Goal: Task Accomplishment & Management: Manage account settings

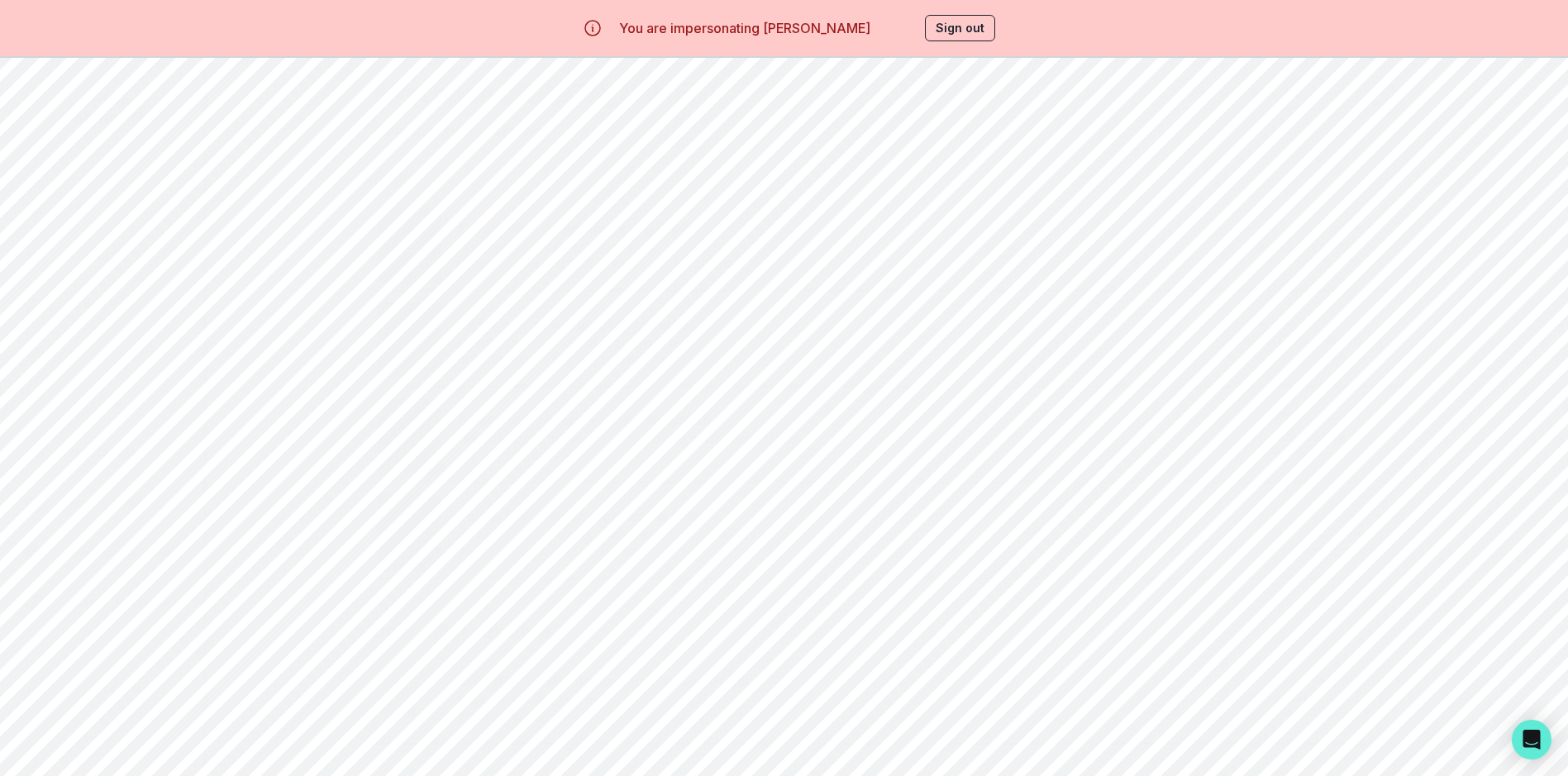
click at [110, 396] on div "Calendar" at bounding box center [114, 405] width 179 height 20
click at [494, 175] on button "Back" at bounding box center [487, 174] width 58 height 28
click at [540, 174] on button "Next" at bounding box center [545, 174] width 57 height 28
click at [560, 175] on button "Next" at bounding box center [545, 174] width 57 height 28
click at [470, 400] on div "[PERSON_NAME] Math and Writing Academic Mentorship" at bounding box center [459, 400] width 133 height 20
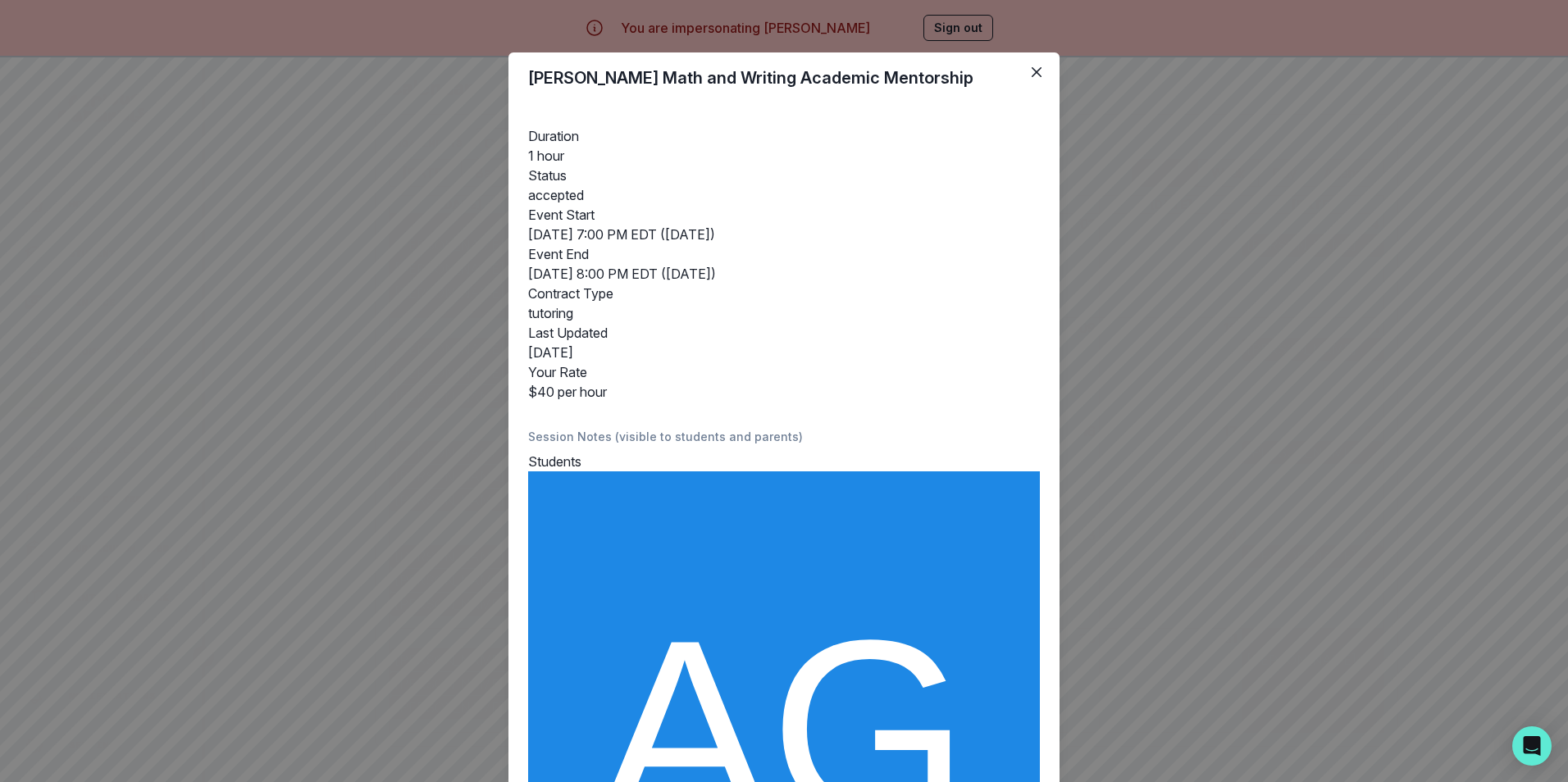
scroll to position [359, 0]
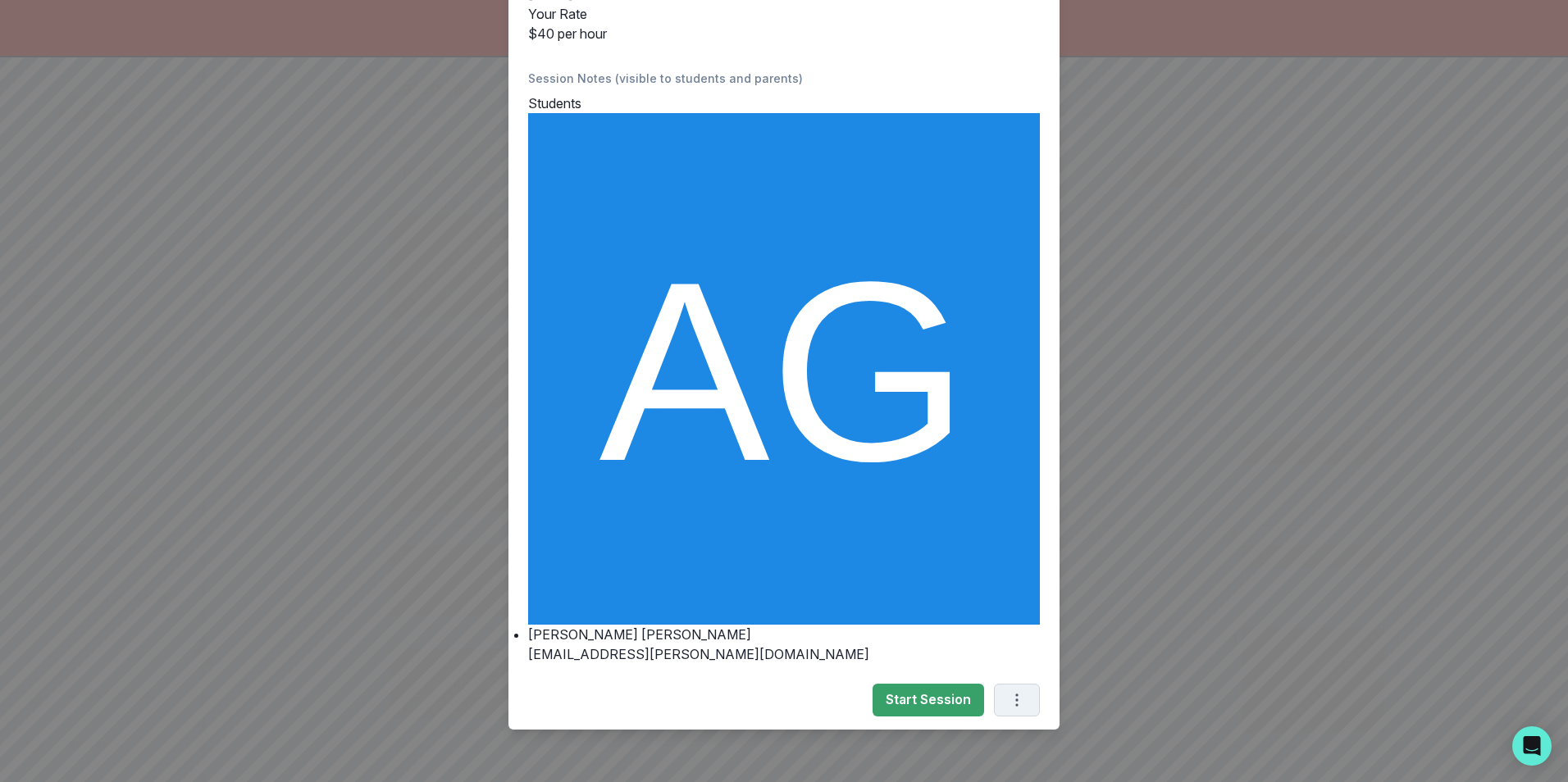
click at [1016, 695] on icon "Options" at bounding box center [1017, 700] width 18 height 18
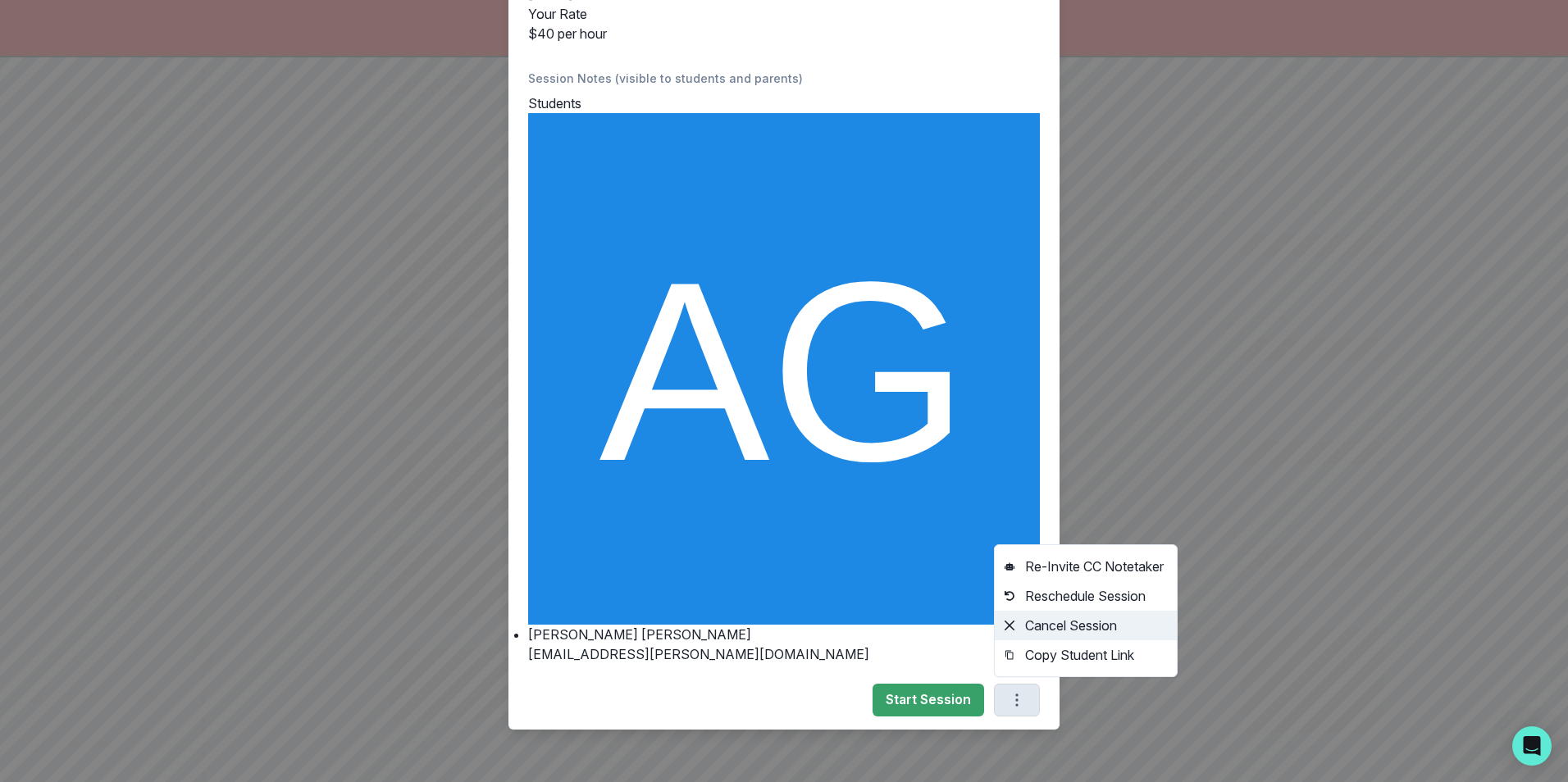
click at [1052, 626] on button "Cancel Session" at bounding box center [1085, 625] width 182 height 29
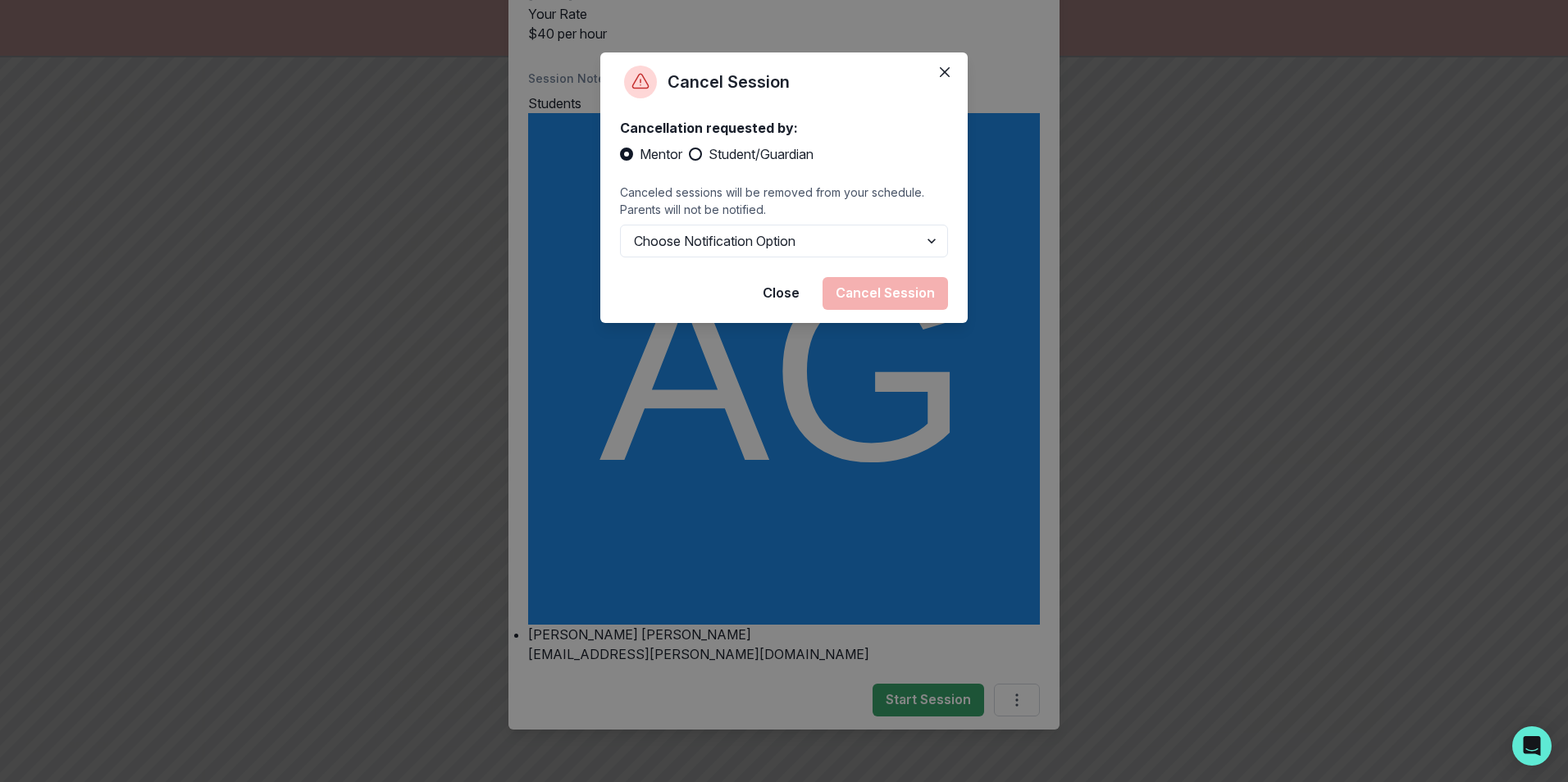
click at [698, 152] on span at bounding box center [695, 154] width 13 height 13
click at [689, 154] on input "Student/Guardian" at bounding box center [688, 154] width 1 height 1
radio input "true"
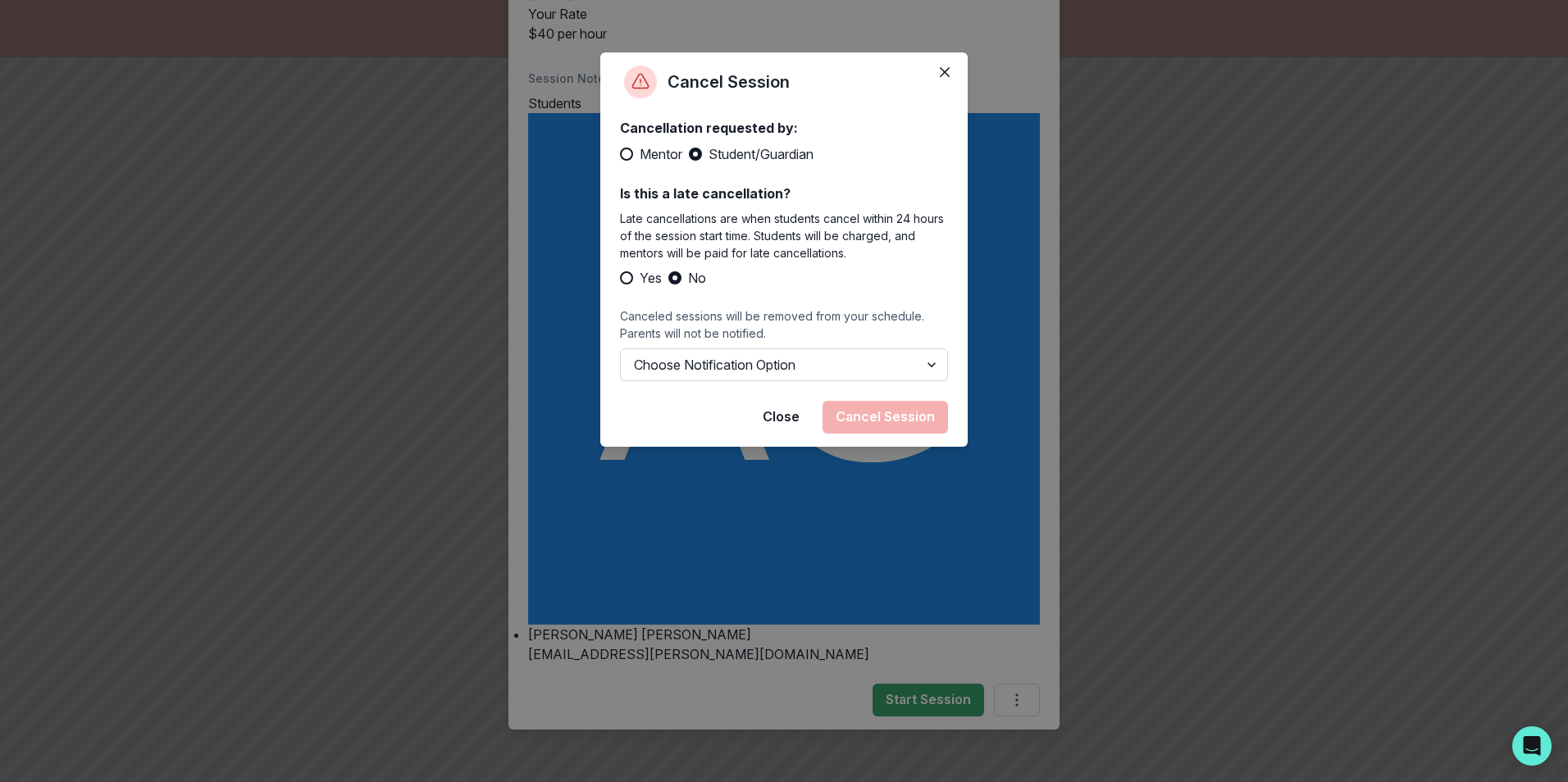
click at [926, 363] on select "Choose Notification Option Notify Family Do Not Notify Family" at bounding box center [784, 365] width 328 height 33
select select "option1"
click at [620, 366] on select "Choose Notification Option Notify Family Do Not Notify Family" at bounding box center [784, 365] width 328 height 33
click at [888, 433] on button "Cancel Session" at bounding box center [885, 417] width 126 height 33
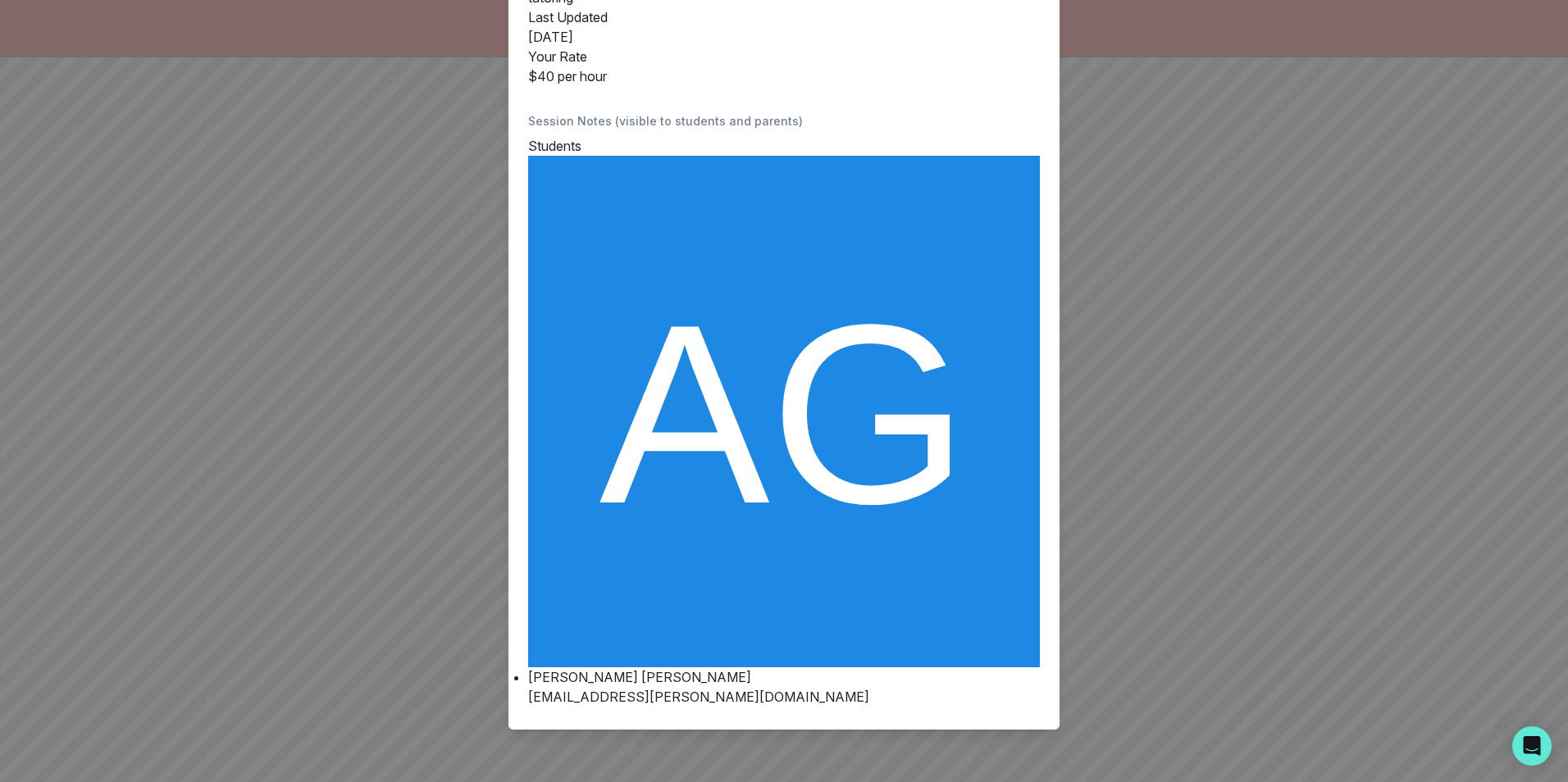
scroll to position [0, 0]
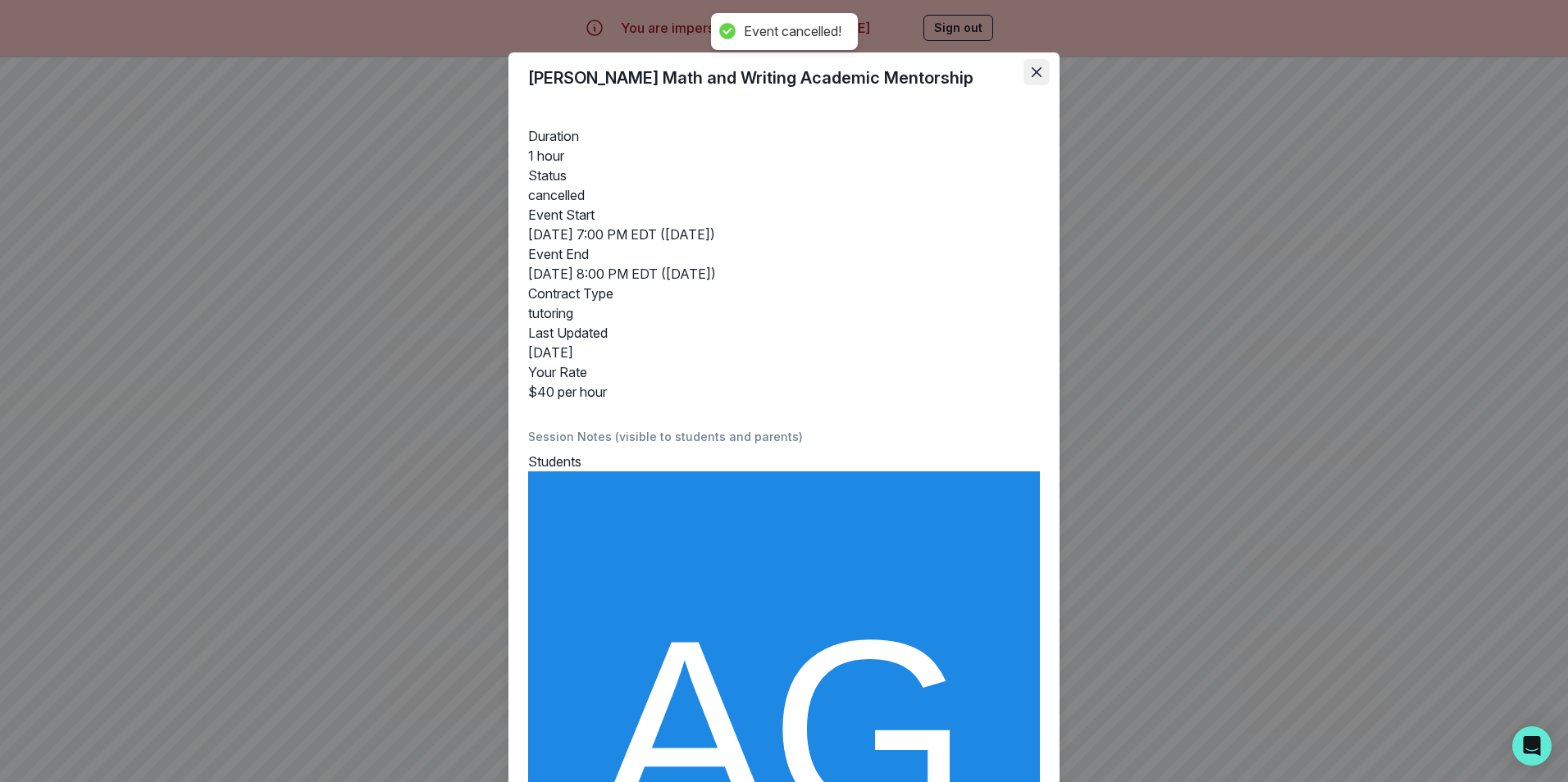
click at [1036, 72] on button "Close" at bounding box center [1036, 71] width 26 height 26
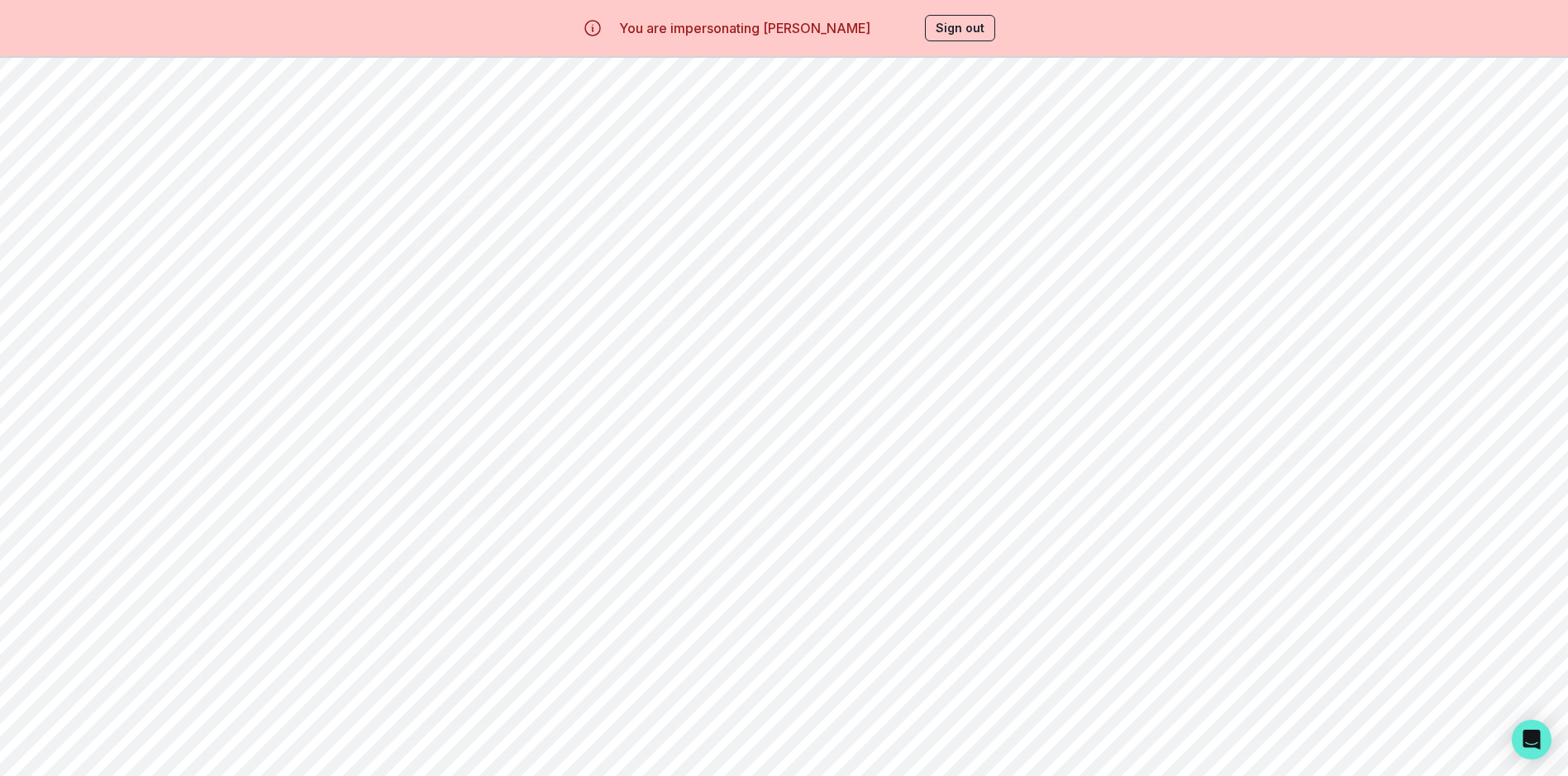
click at [501, 508] on div "[PERSON_NAME] Math and Writing Academic Mentorship" at bounding box center [459, 504] width 133 height 20
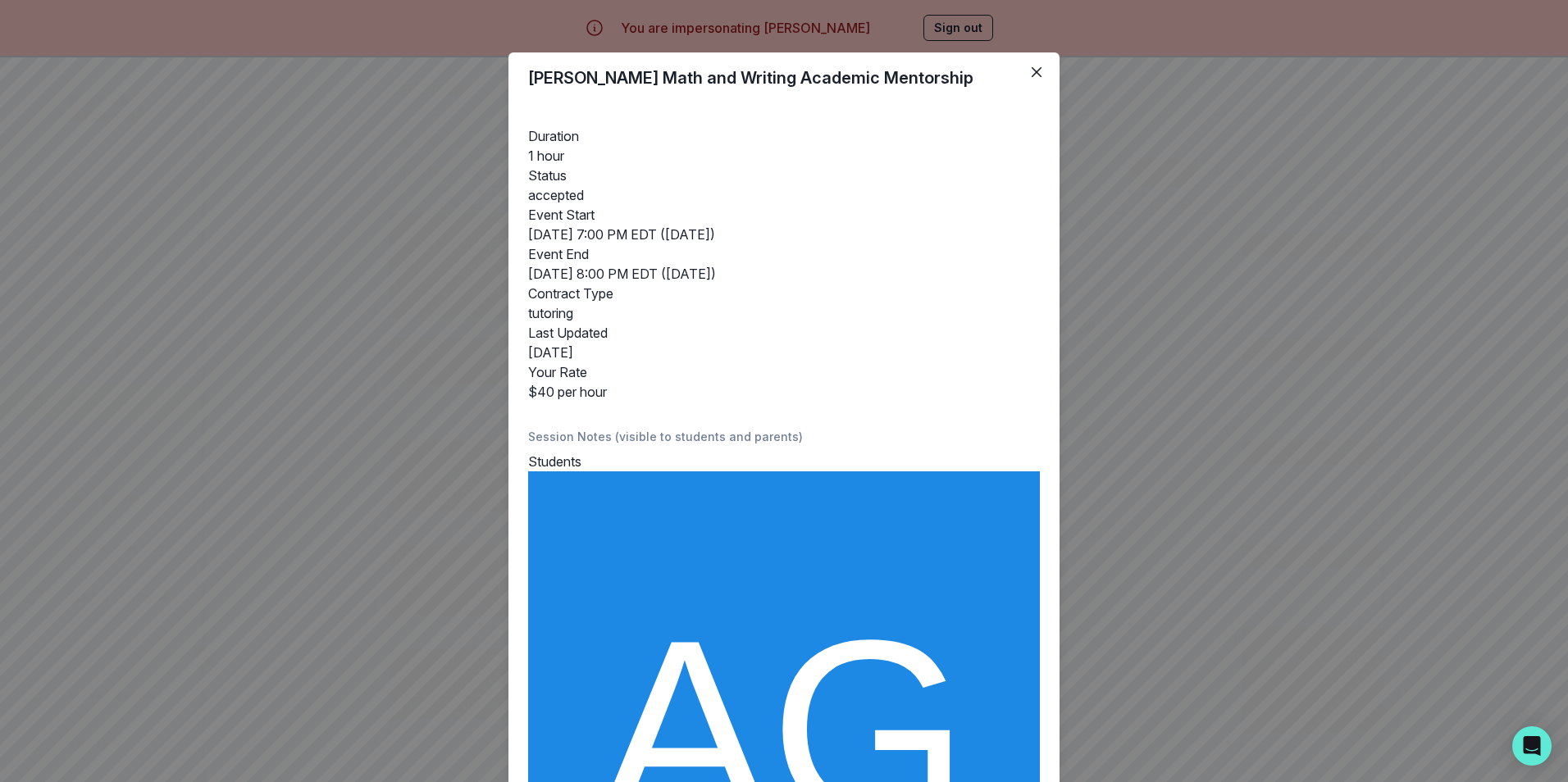
scroll to position [359, 0]
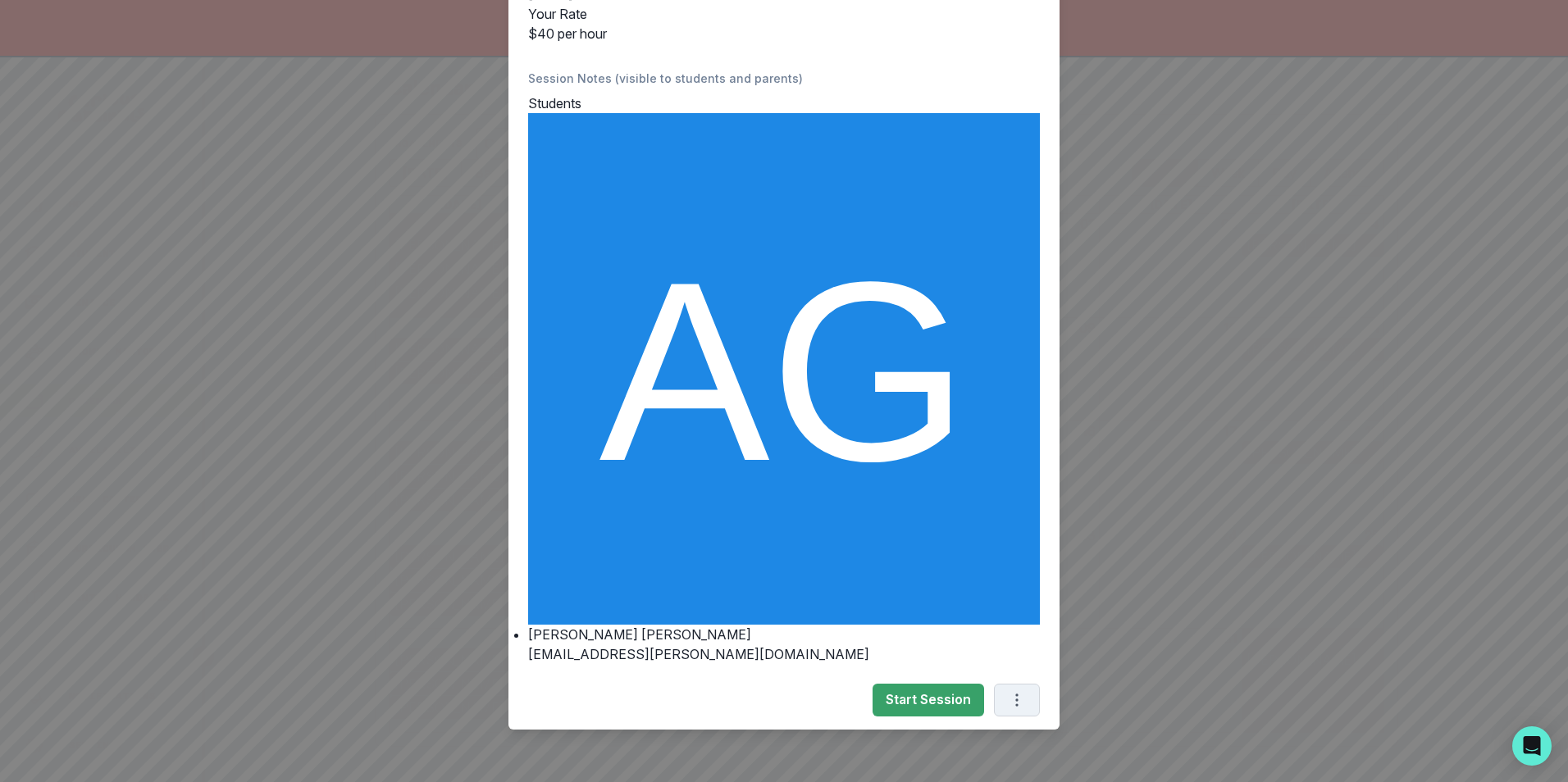
click at [1015, 700] on icon "Options" at bounding box center [1016, 700] width 3 height 12
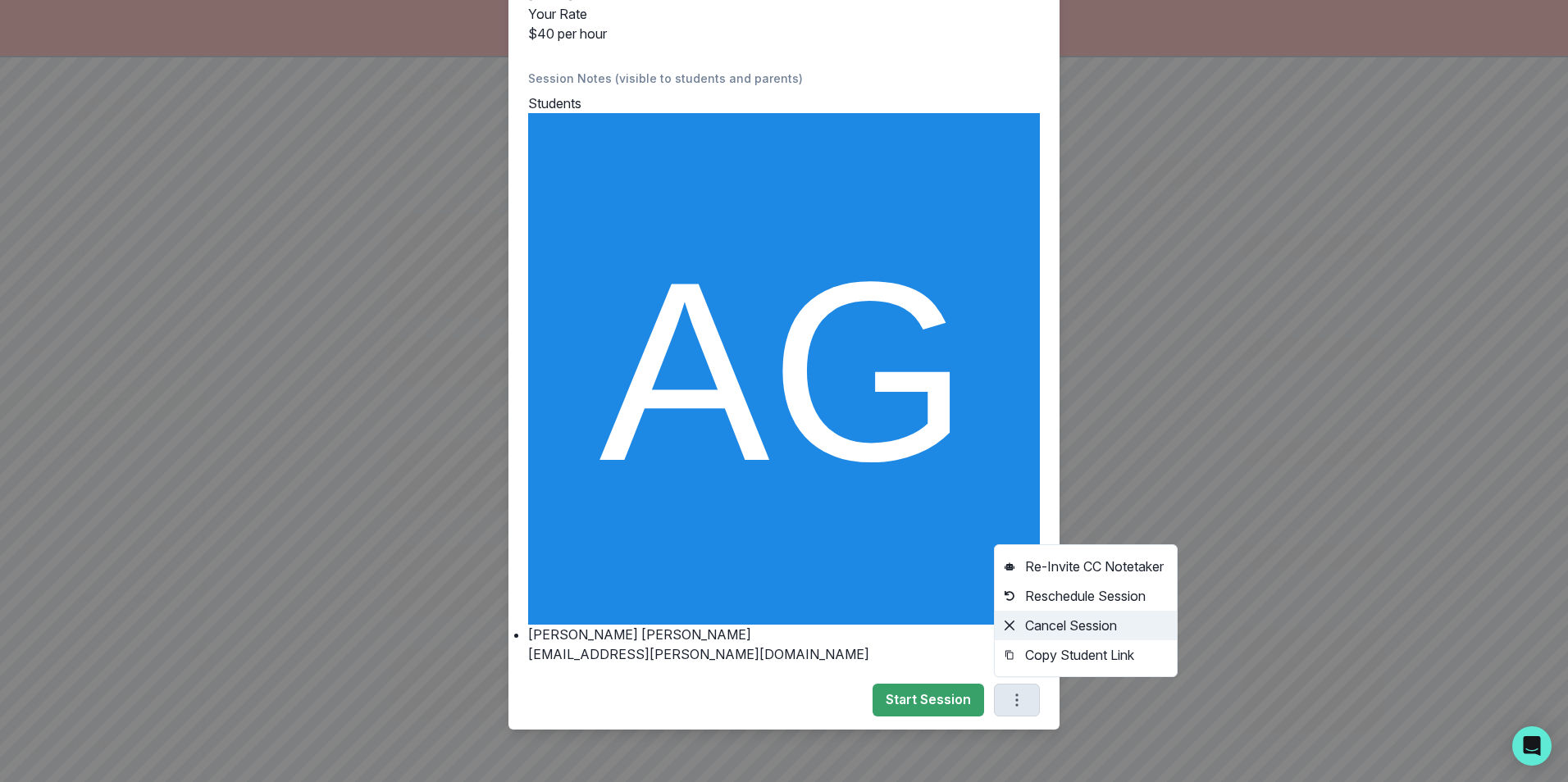
click at [1052, 623] on button "Cancel Session" at bounding box center [1085, 625] width 182 height 29
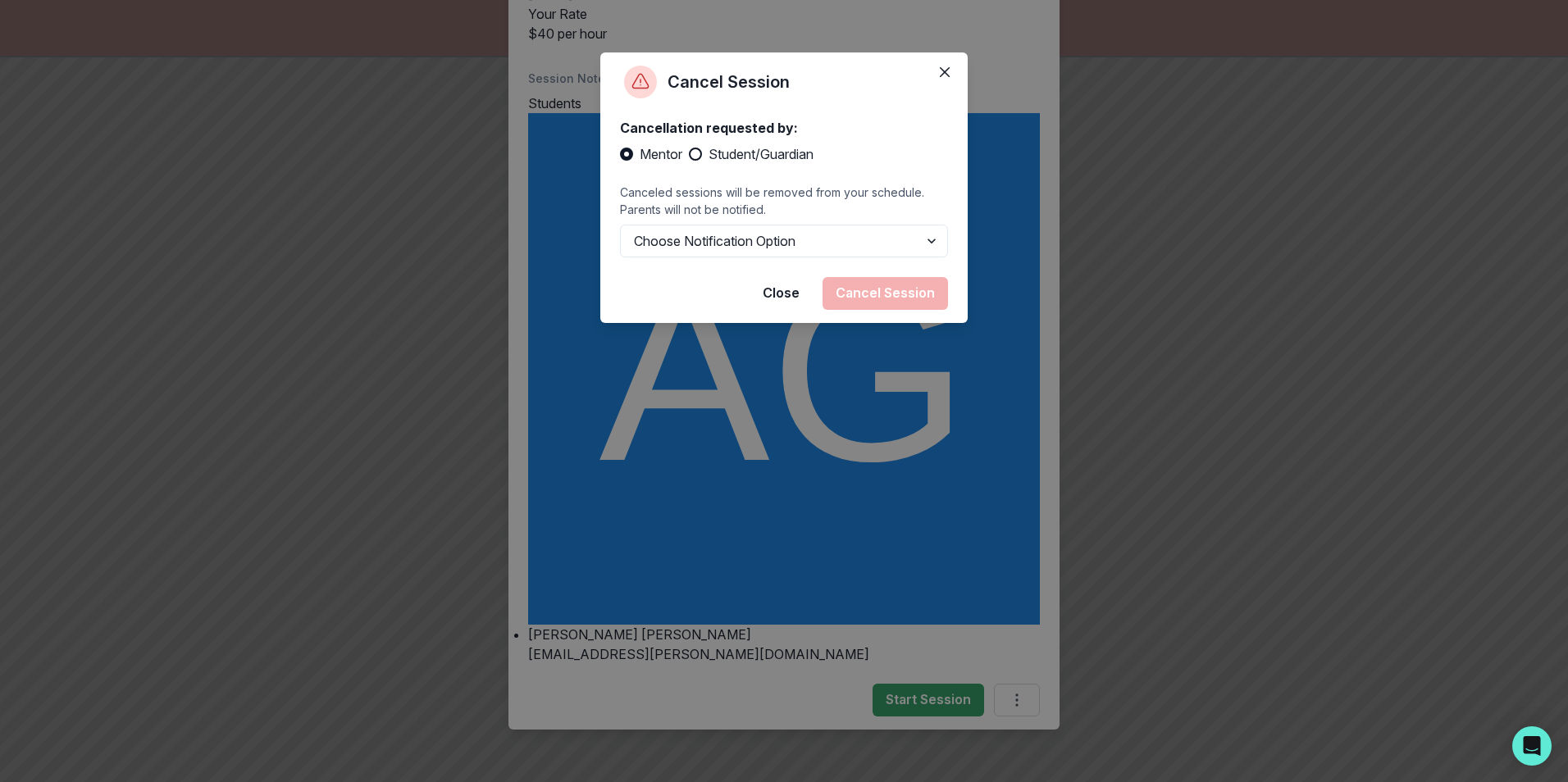
click at [698, 153] on span at bounding box center [695, 154] width 13 height 13
click at [689, 154] on input "Student/Guardian" at bounding box center [688, 154] width 1 height 1
radio input "true"
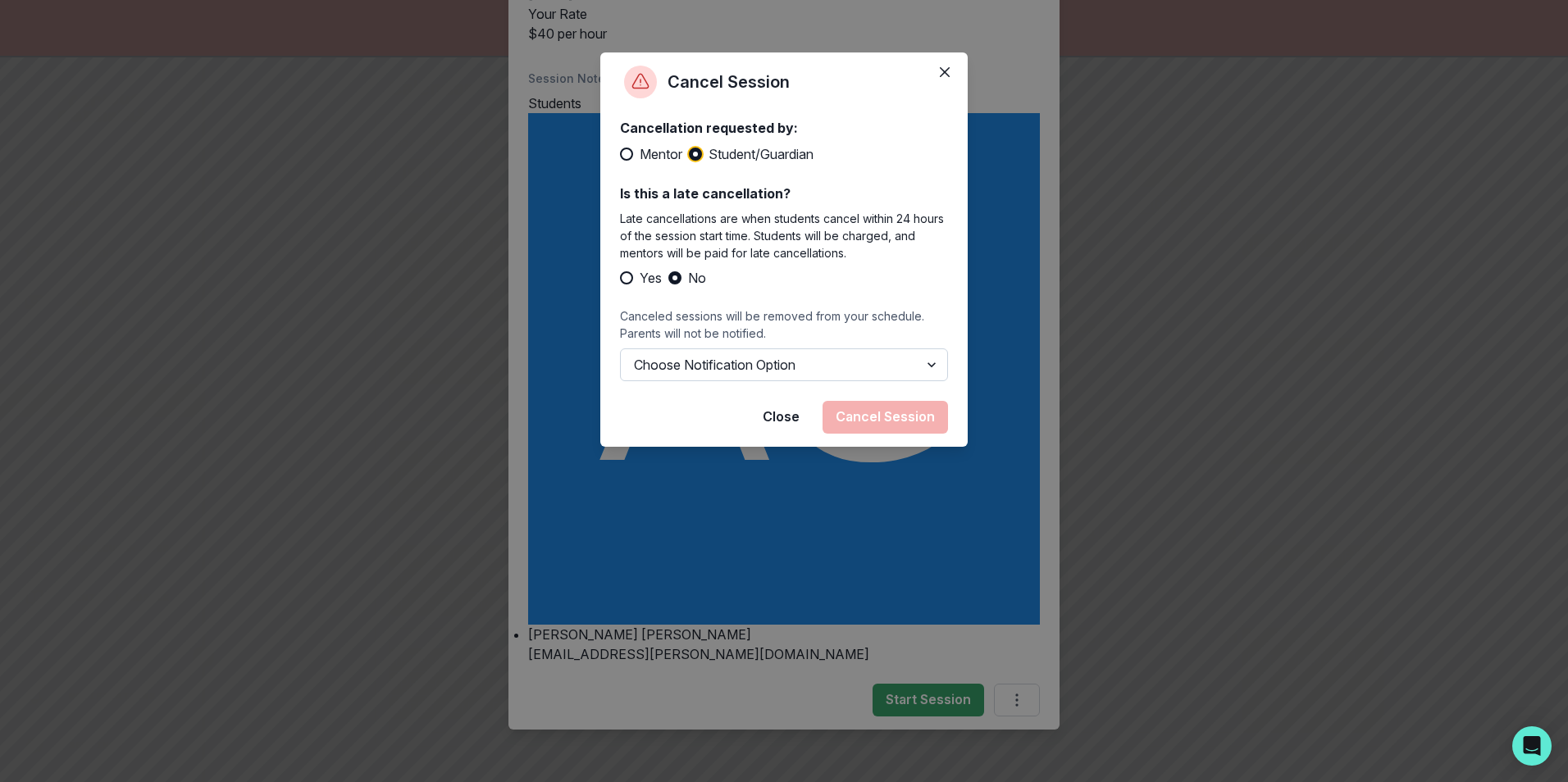
click at [927, 362] on select "Choose Notification Option Notify Family Do Not Notify Family" at bounding box center [784, 365] width 328 height 33
select select "option1"
click at [620, 366] on select "Choose Notification Option Notify Family Do Not Notify Family" at bounding box center [784, 365] width 328 height 33
click at [894, 432] on button "Cancel Session" at bounding box center [885, 417] width 126 height 33
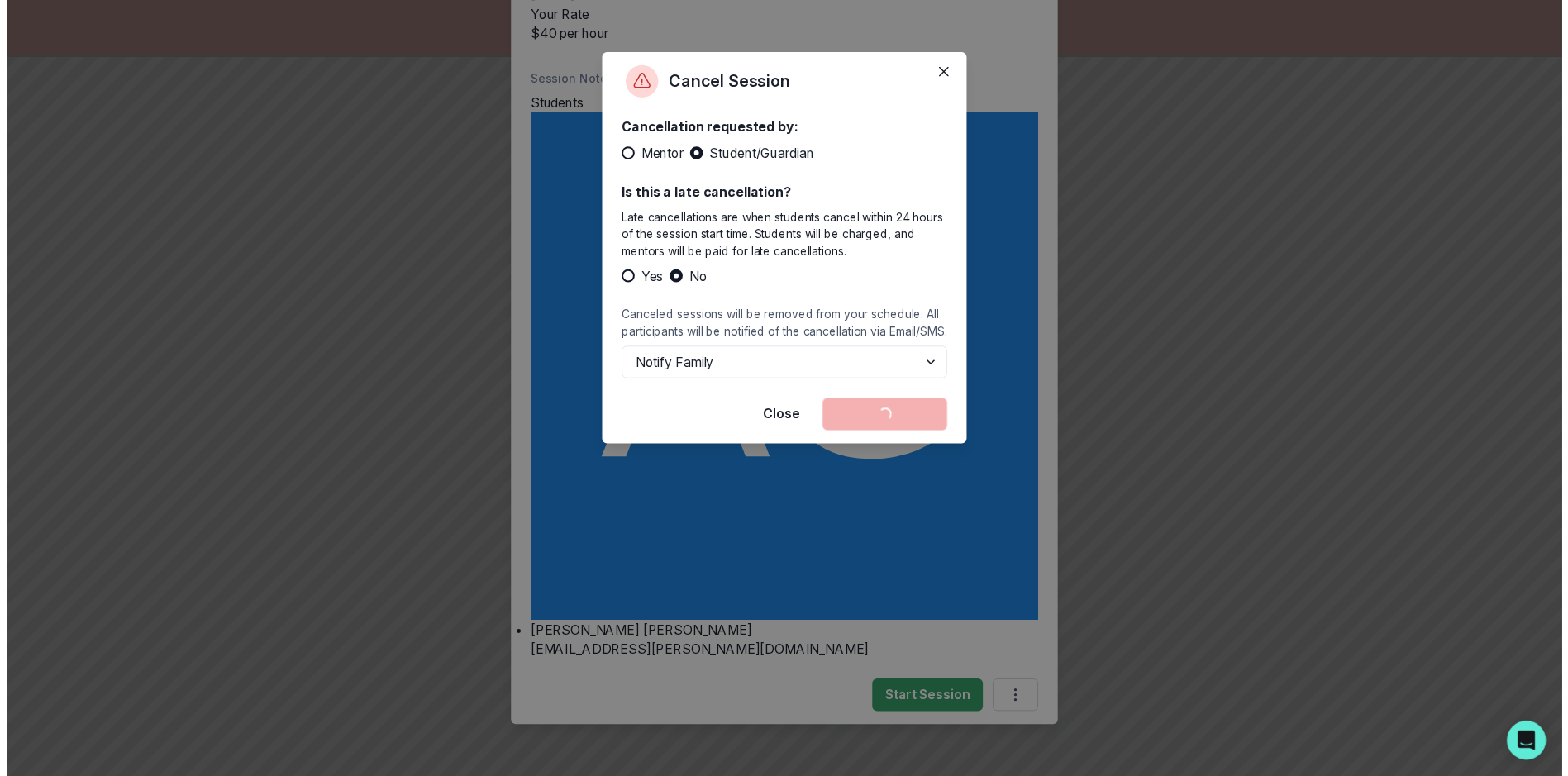
scroll to position [0, 0]
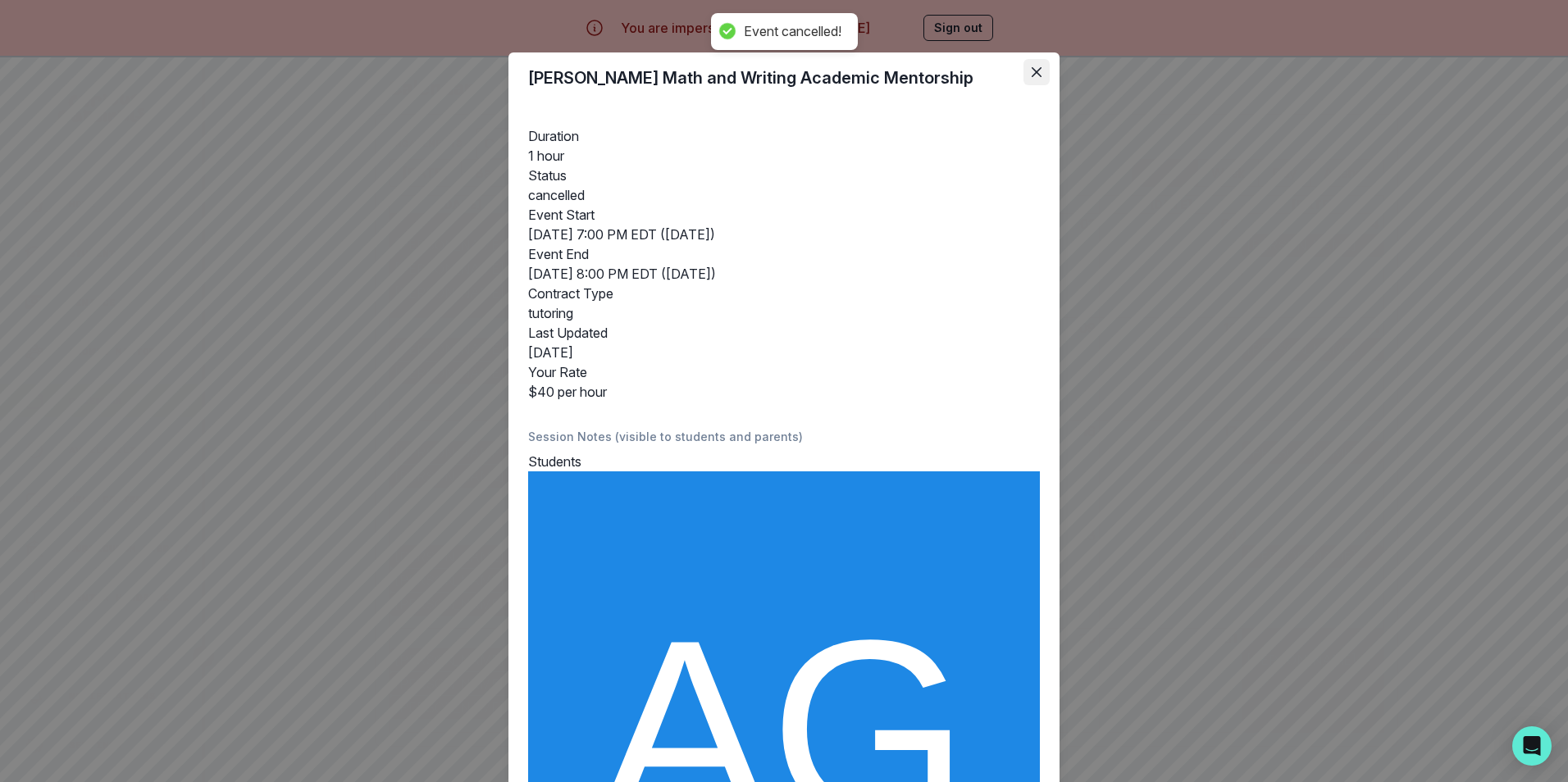
click at [1032, 73] on icon "Close" at bounding box center [1036, 71] width 10 height 10
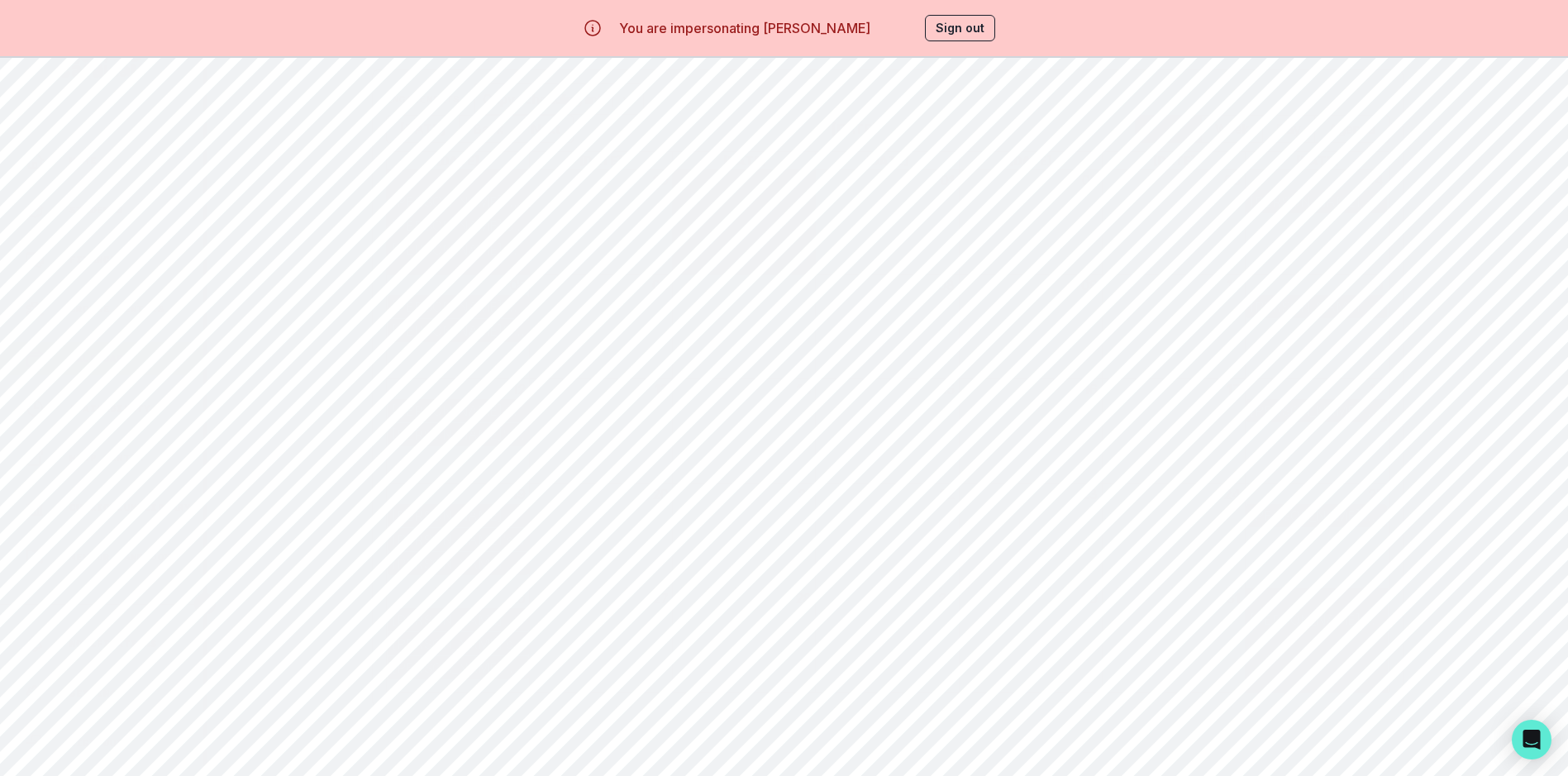
scroll to position [70, 0]
click at [519, 541] on div "[PERSON_NAME] Math and Writing Academic Mentorship" at bounding box center [459, 551] width 133 height 20
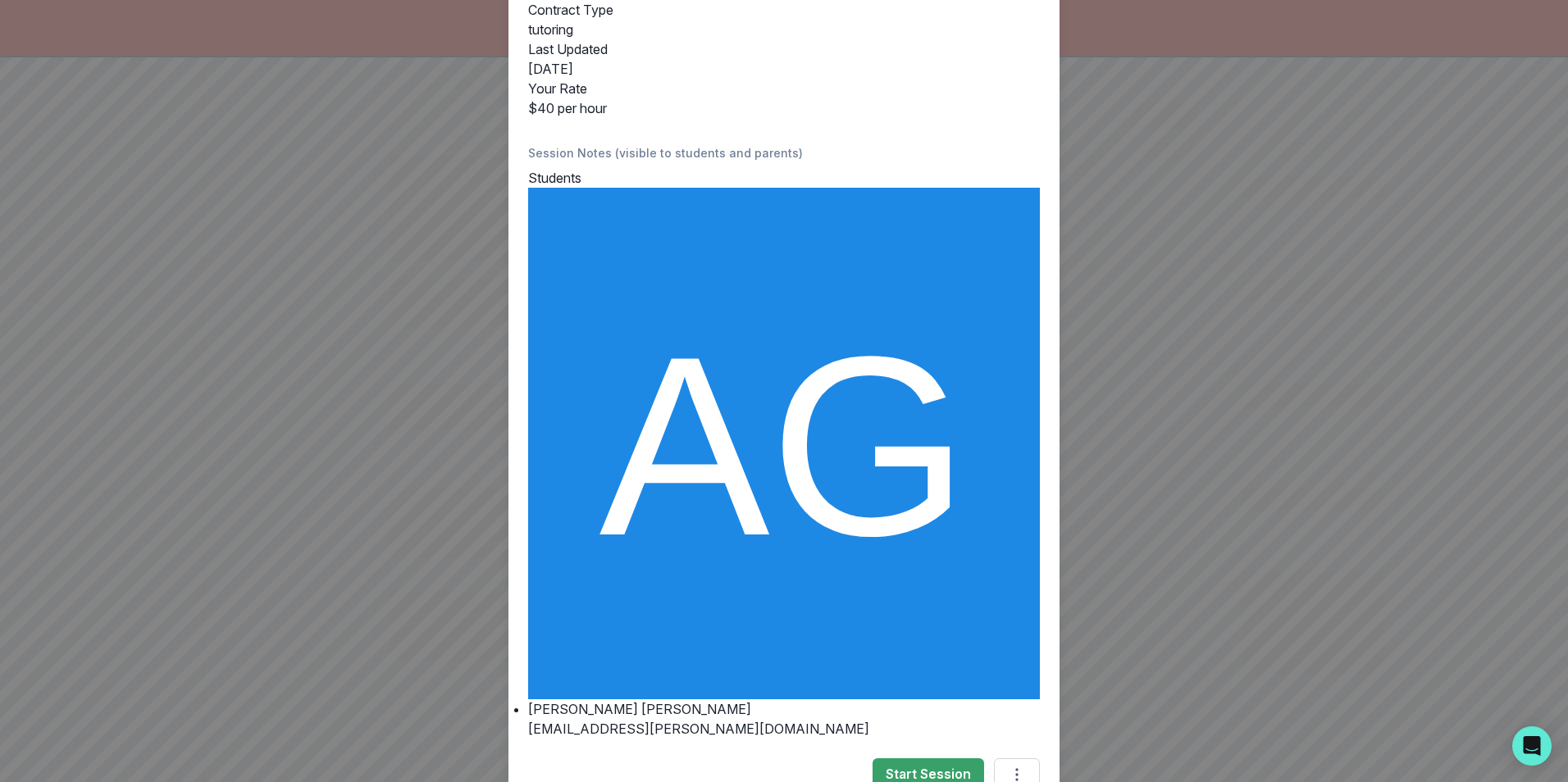
scroll to position [359, 0]
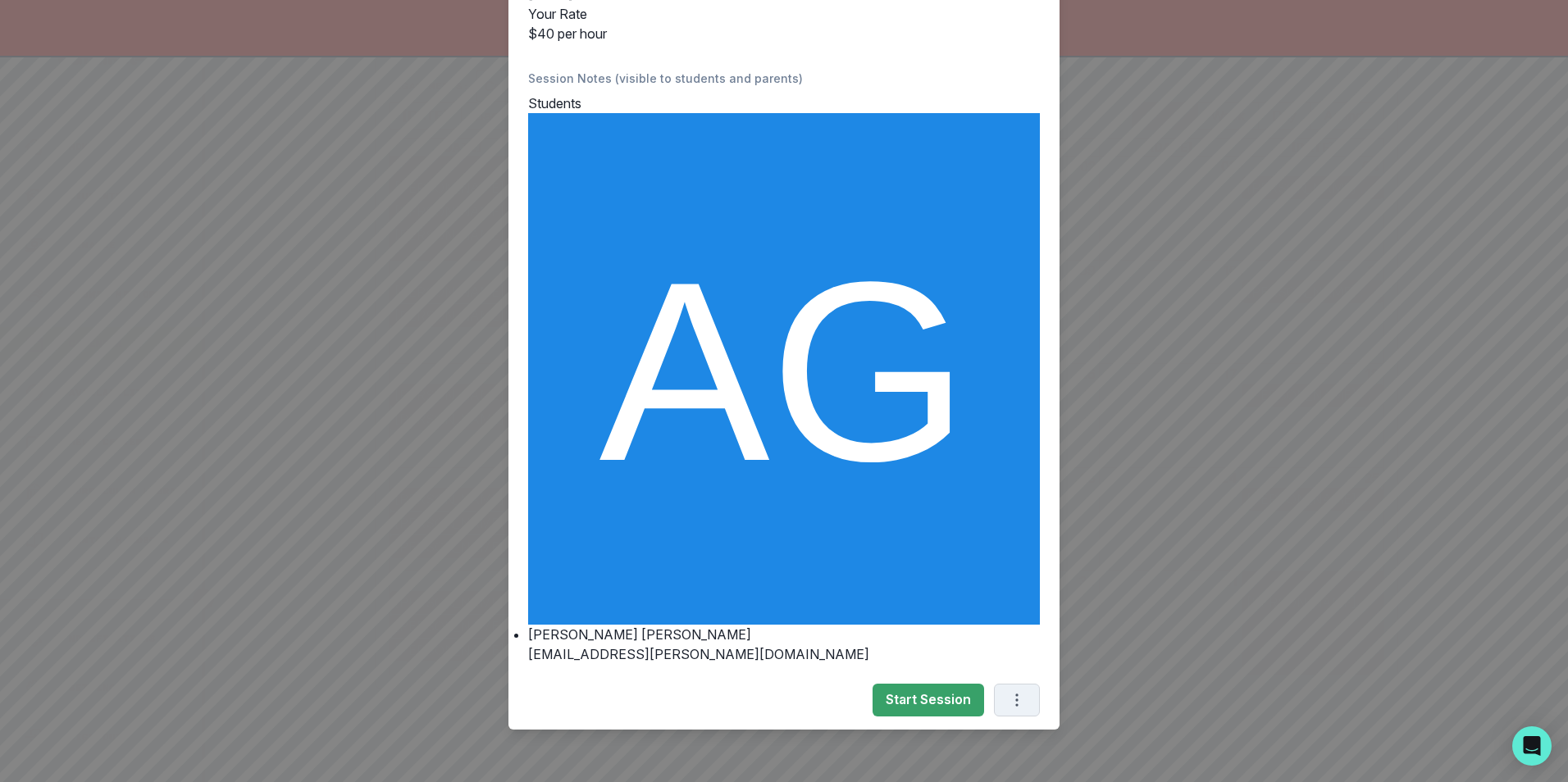
click at [1017, 696] on icon "Options" at bounding box center [1017, 700] width 18 height 18
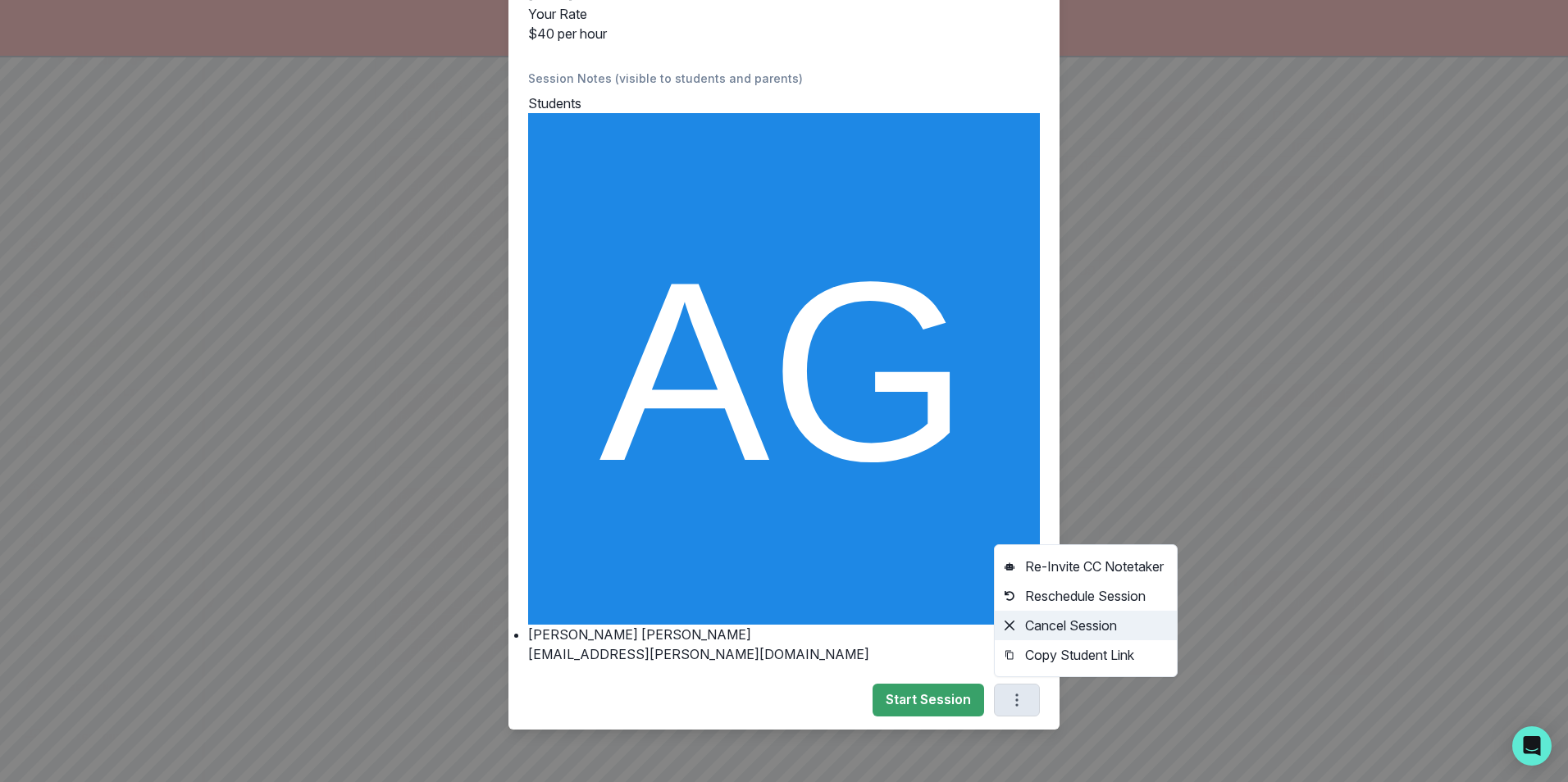
click at [1057, 630] on button "Cancel Session" at bounding box center [1085, 625] width 182 height 29
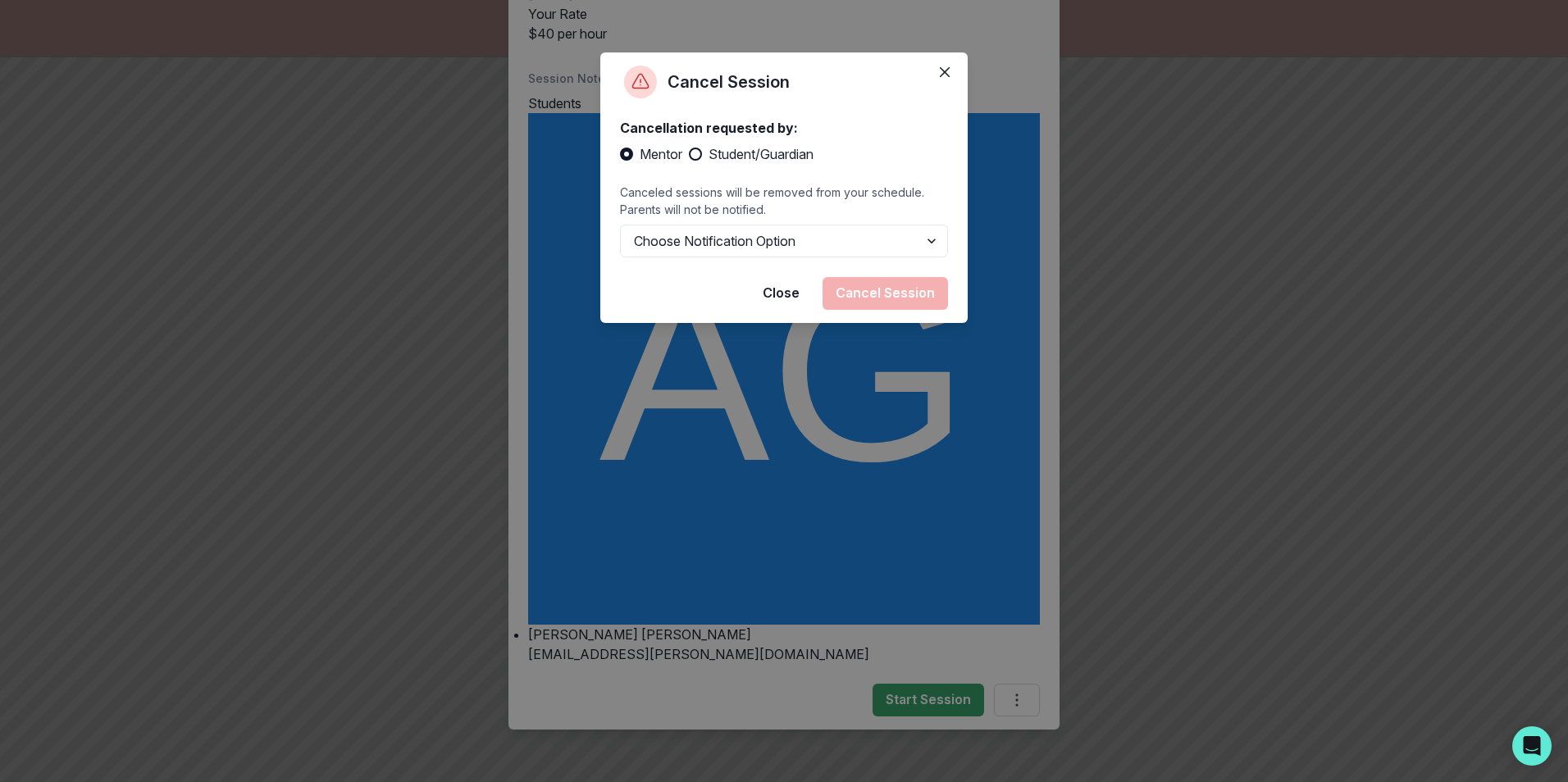
click at [697, 149] on span at bounding box center [695, 154] width 13 height 13
click at [689, 154] on input "Student/Guardian" at bounding box center [688, 154] width 1 height 1
radio input "true"
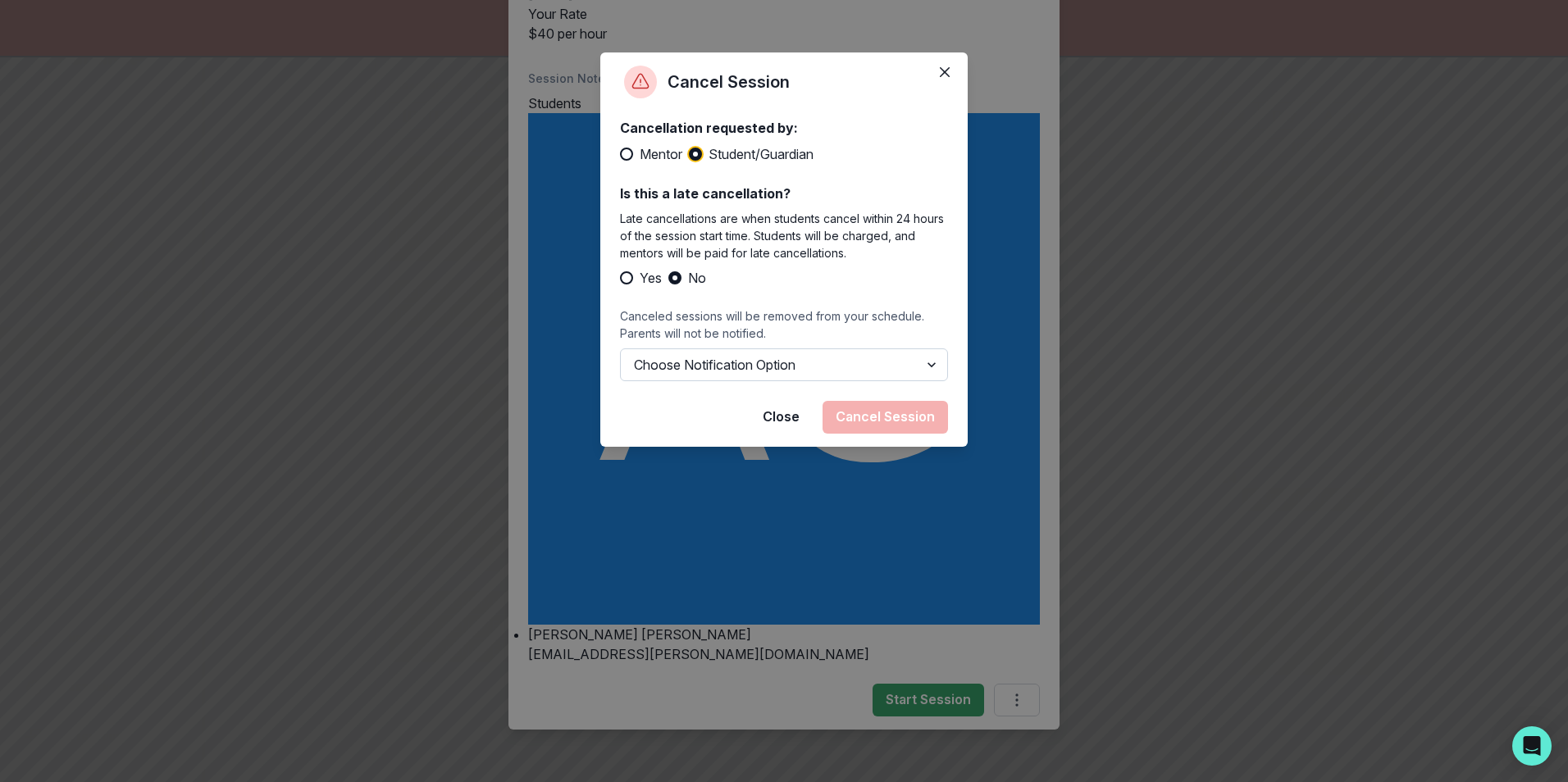
drag, startPoint x: 879, startPoint y: 366, endPoint x: 872, endPoint y: 378, distance: 13.9
click at [879, 366] on select "Choose Notification Option Notify Family Do Not Notify Family" at bounding box center [784, 365] width 328 height 33
select select "option1"
click at [620, 366] on select "Choose Notification Option Notify Family Do Not Notify Family" at bounding box center [784, 365] width 328 height 33
click at [886, 433] on button "Cancel Session" at bounding box center [885, 417] width 126 height 33
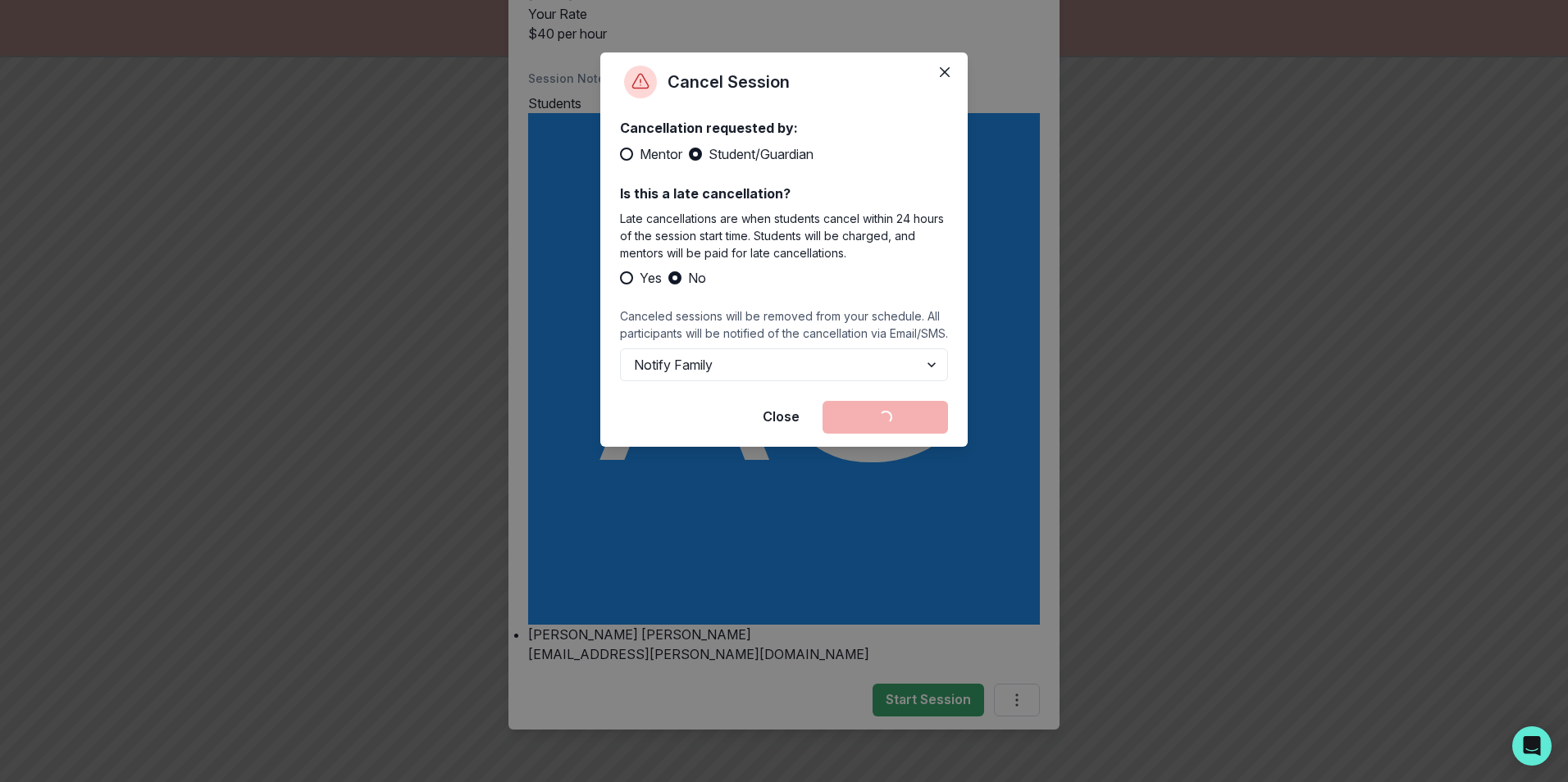
scroll to position [0, 0]
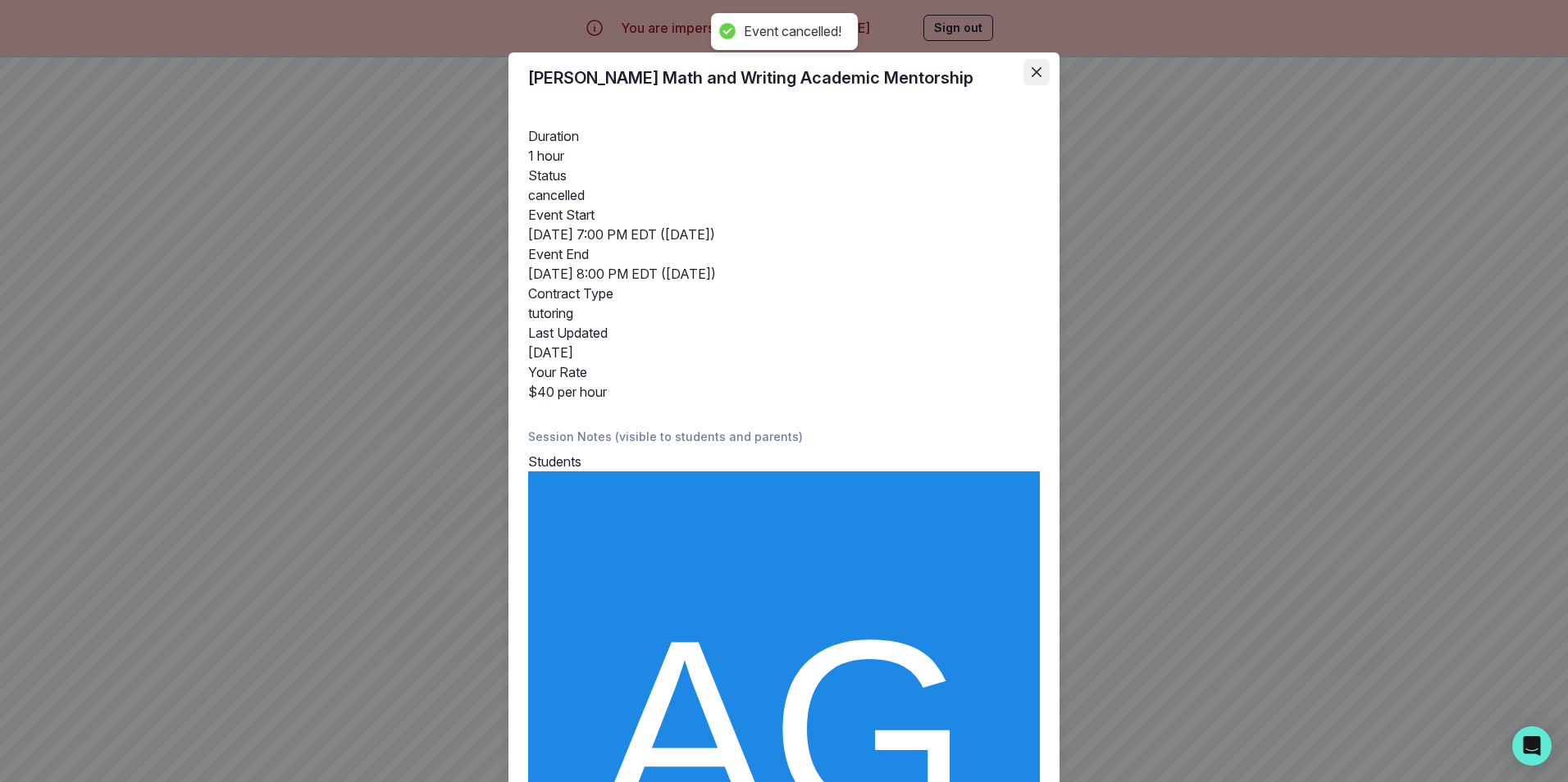
click at [1032, 68] on icon "Close" at bounding box center [1036, 71] width 10 height 10
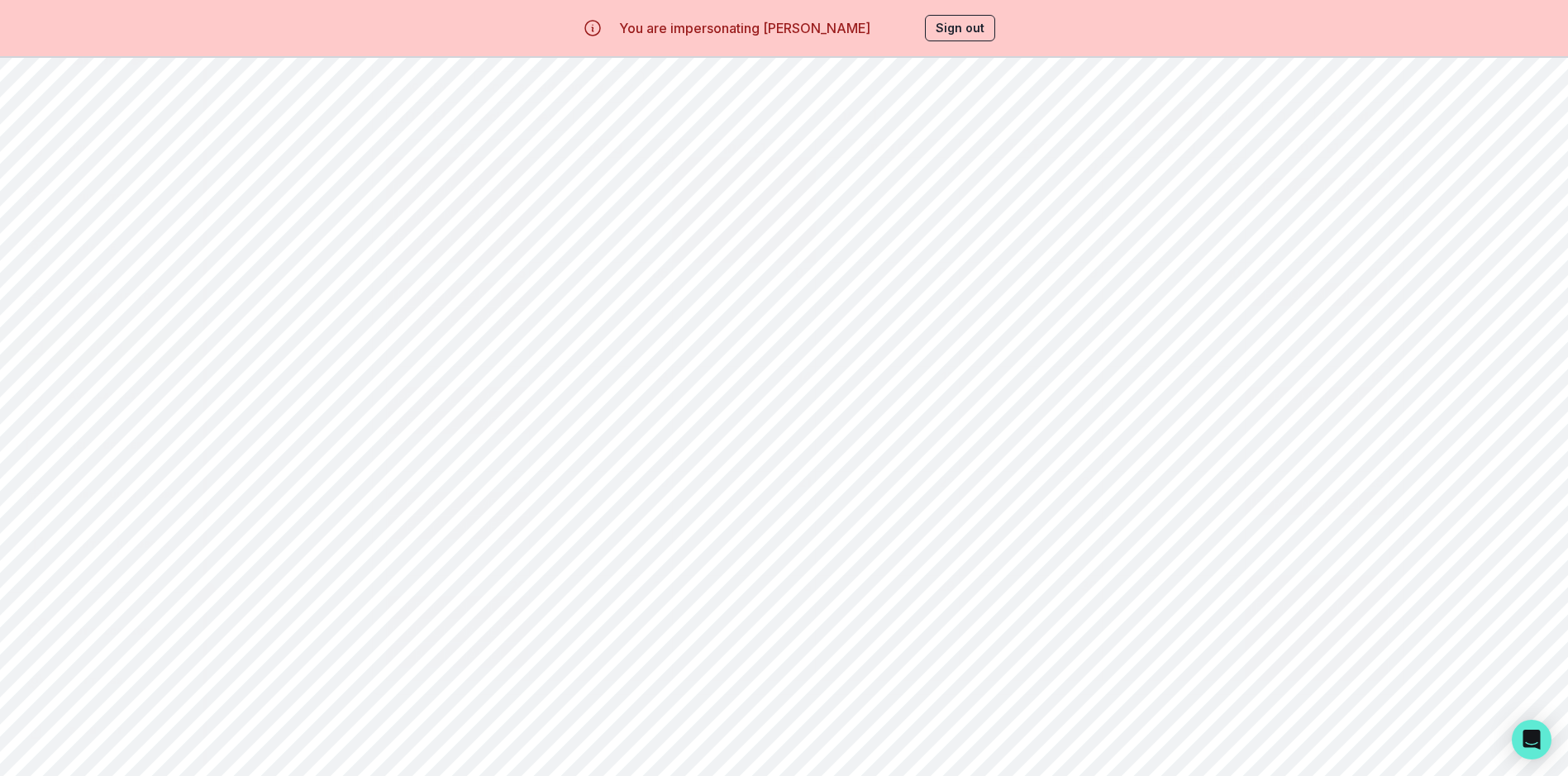
click at [513, 656] on div "[PERSON_NAME] Math and Writing Academic Mentorship" at bounding box center [459, 656] width 133 height 20
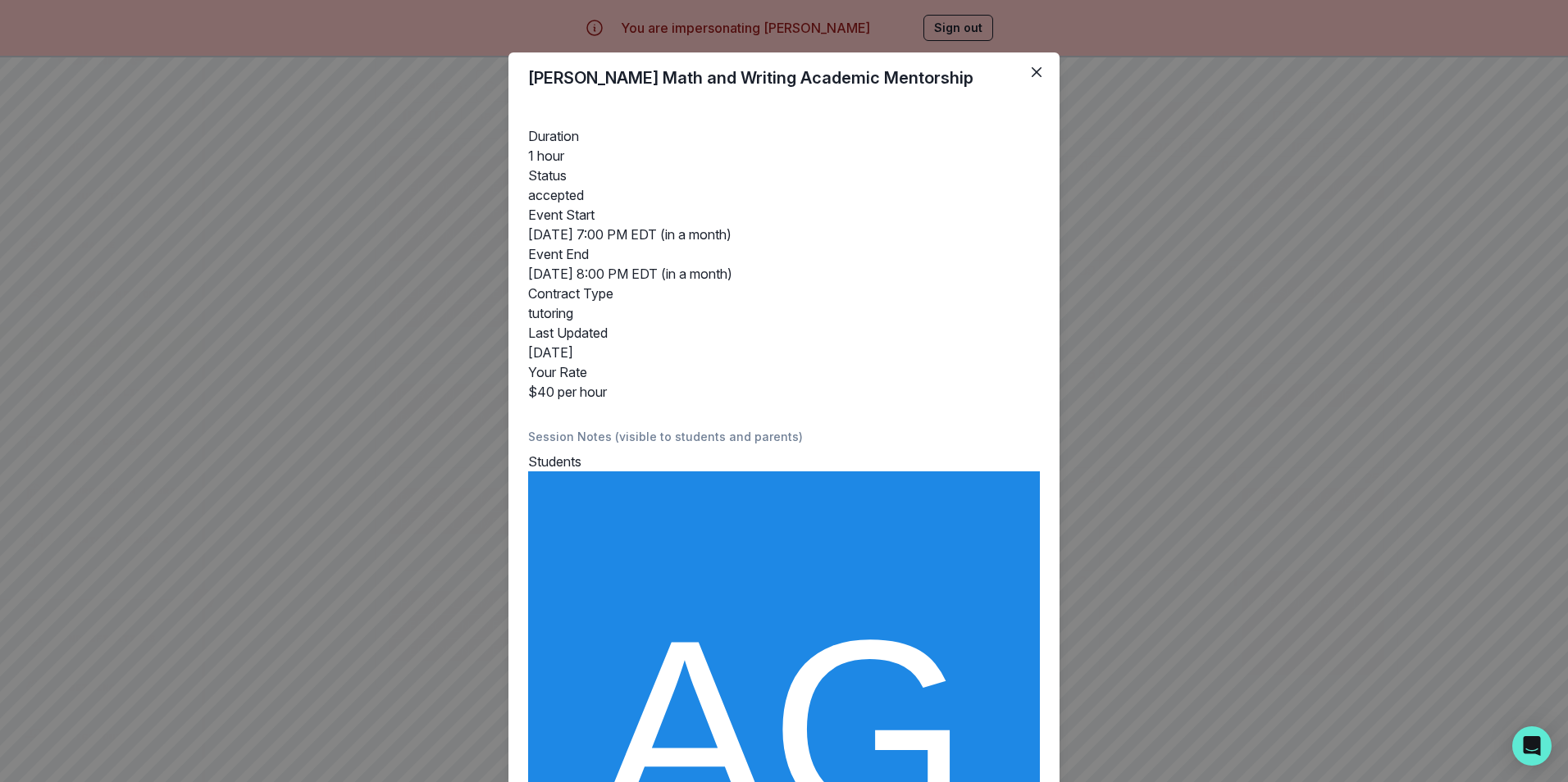
scroll to position [359, 0]
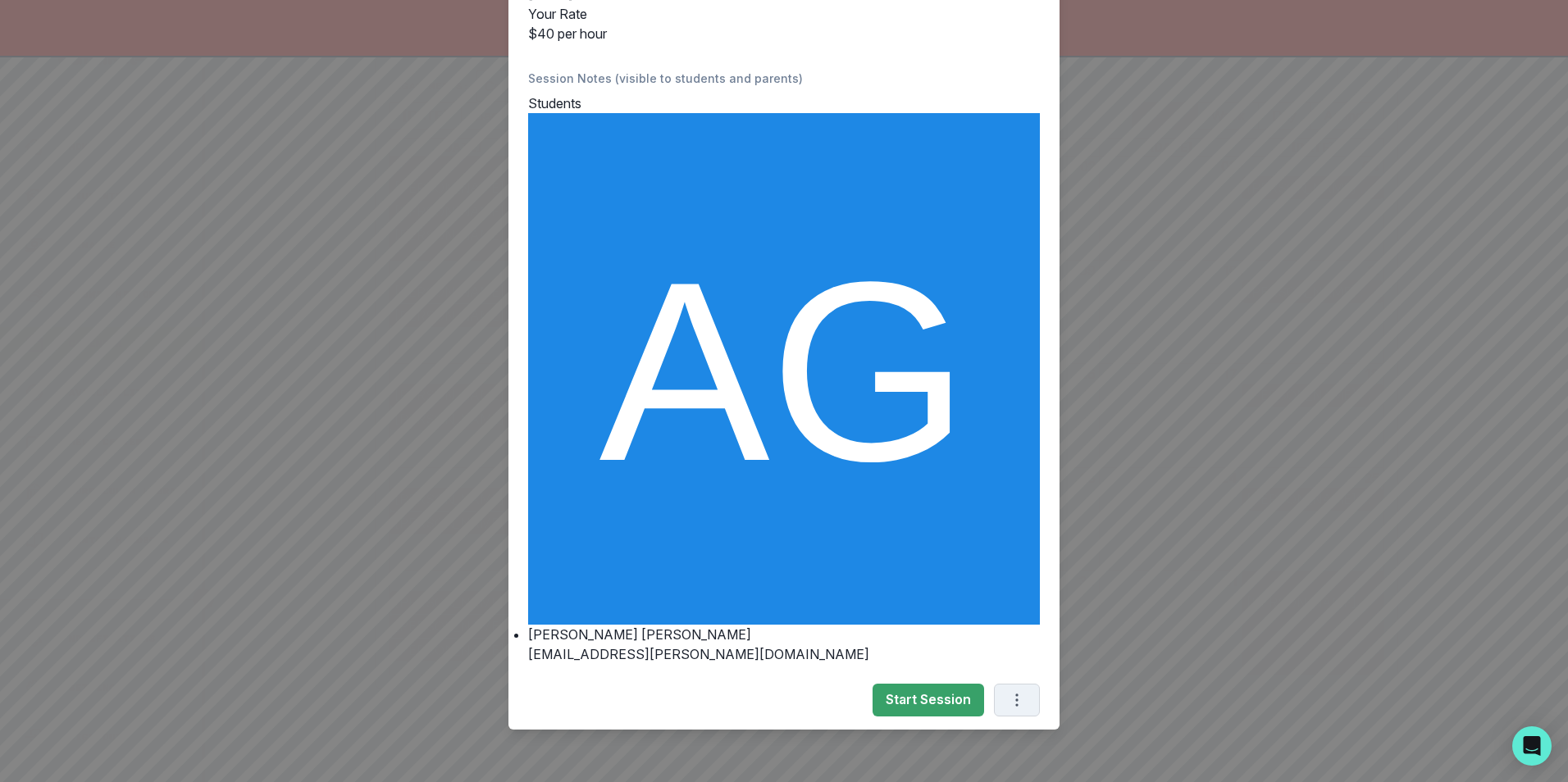
click at [1008, 703] on icon "Options" at bounding box center [1017, 700] width 18 height 18
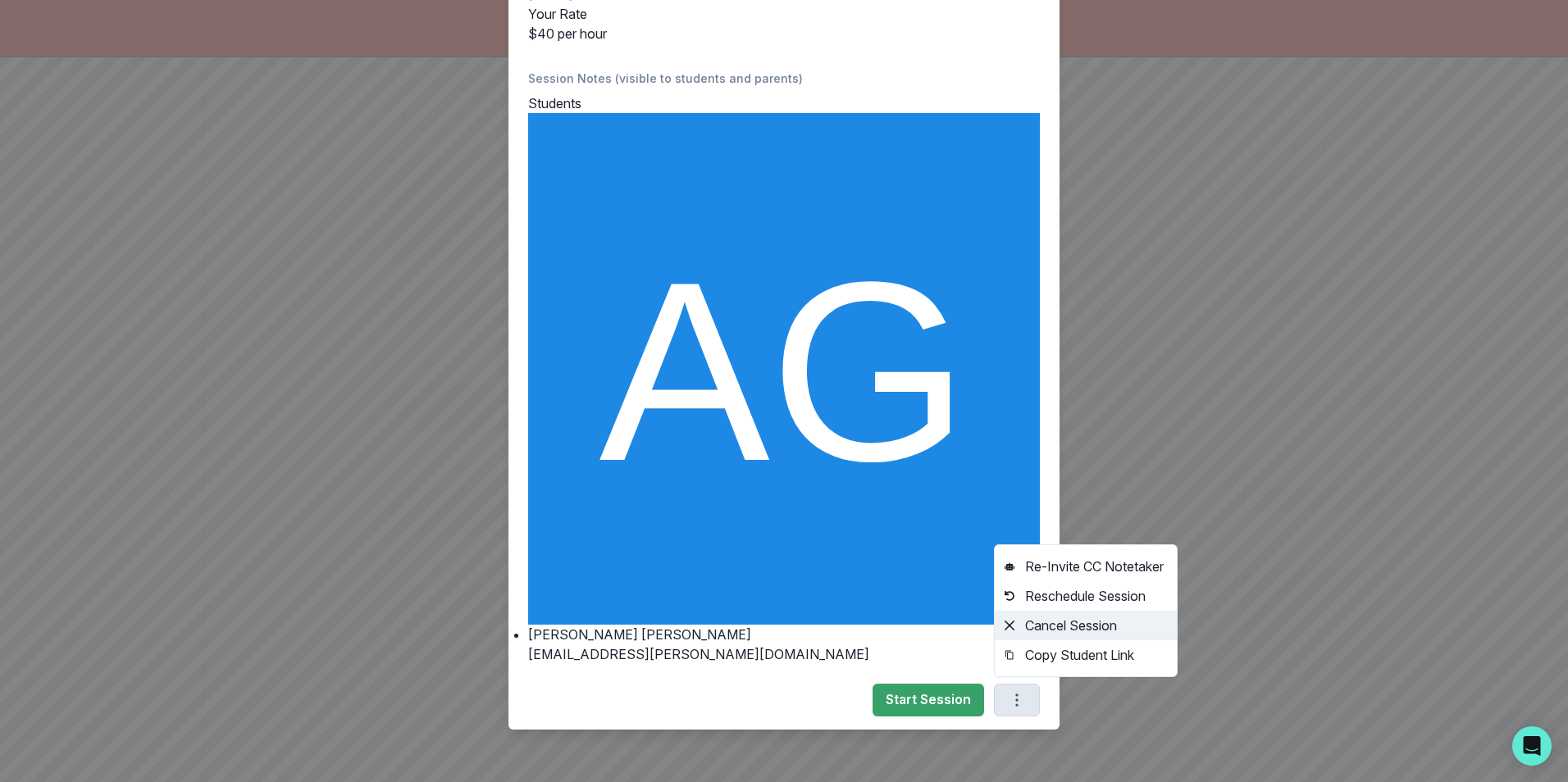
click at [1047, 625] on button "Cancel Session" at bounding box center [1085, 625] width 182 height 29
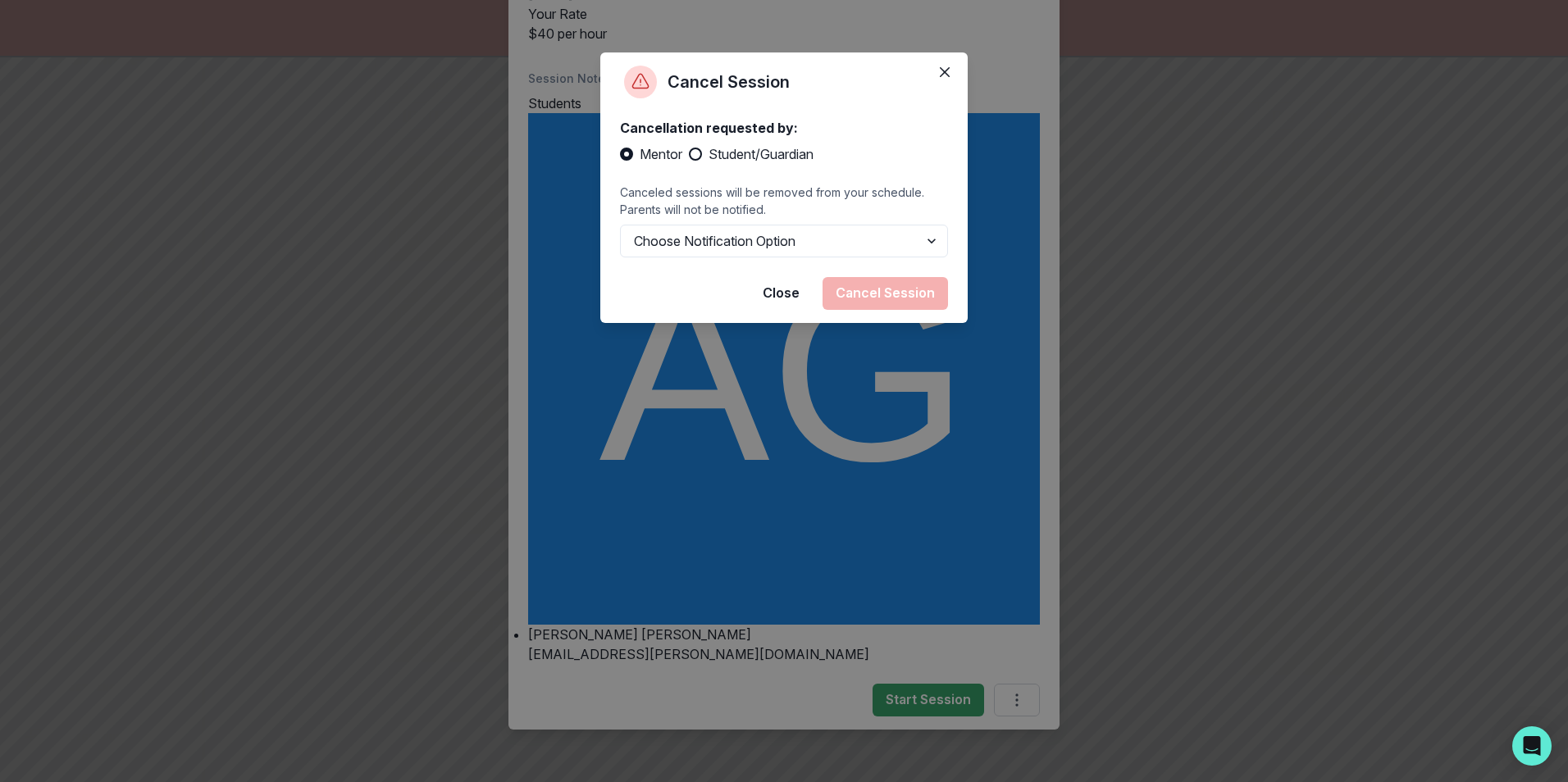
click at [696, 151] on span at bounding box center [695, 154] width 13 height 13
click at [689, 154] on input "Student/Guardian" at bounding box center [688, 154] width 1 height 1
radio input "true"
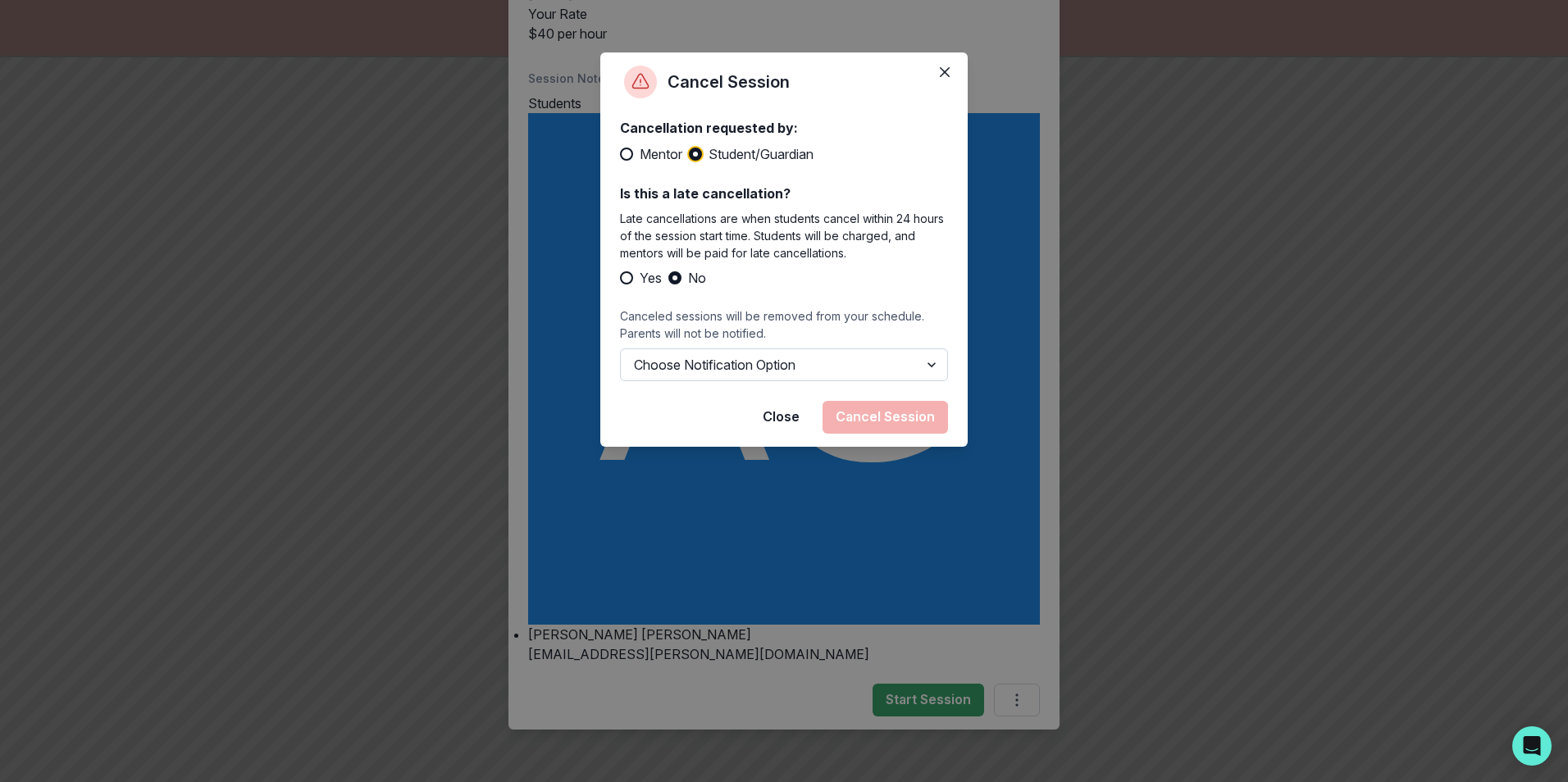
click at [894, 358] on select "Choose Notification Option Notify Family Do Not Notify Family" at bounding box center [784, 365] width 328 height 33
select select "option1"
click at [620, 366] on select "Choose Notification Option Notify Family Do Not Notify Family" at bounding box center [784, 365] width 328 height 33
click at [910, 433] on button "Cancel Session" at bounding box center [885, 417] width 126 height 33
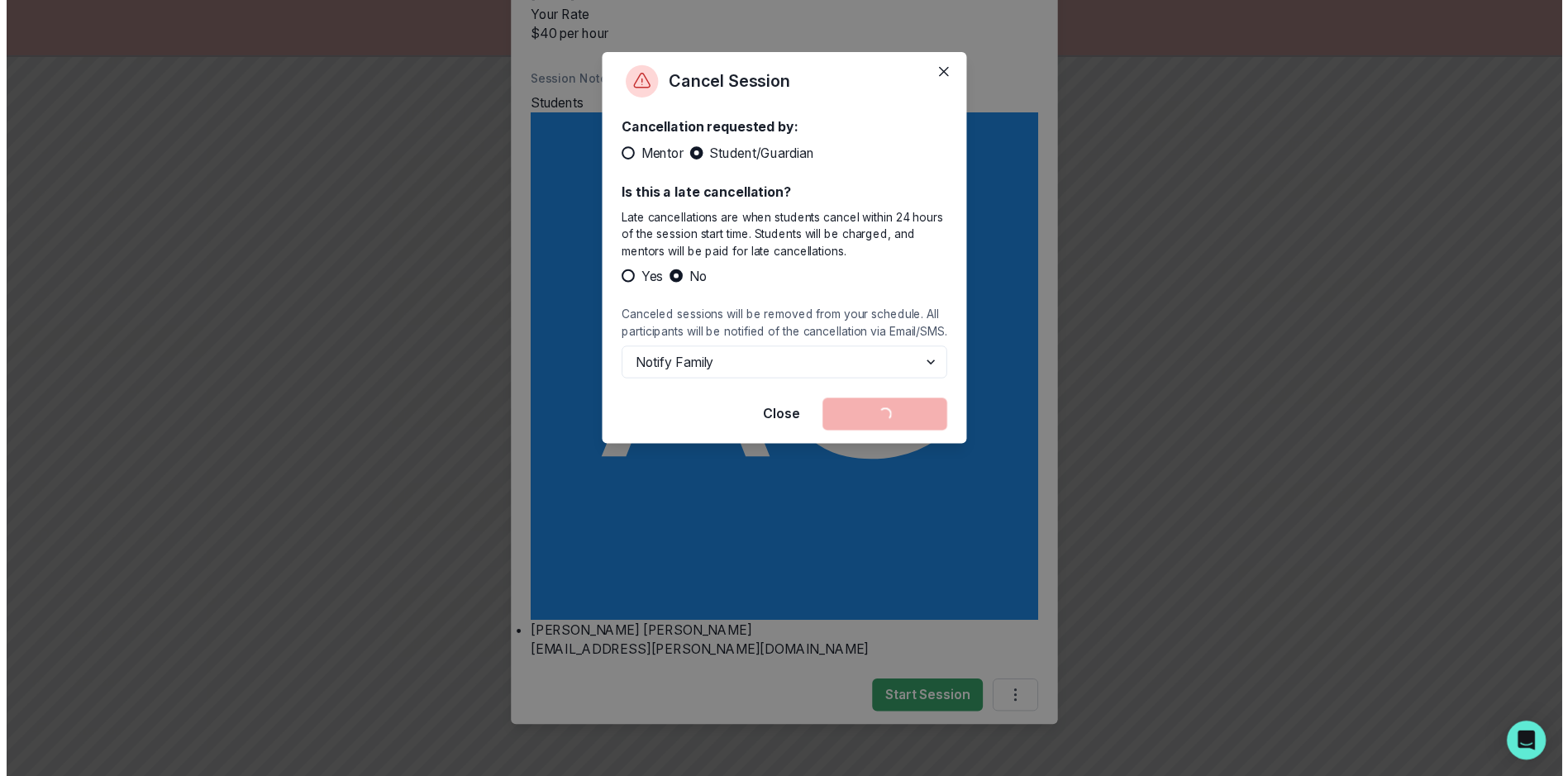
scroll to position [0, 0]
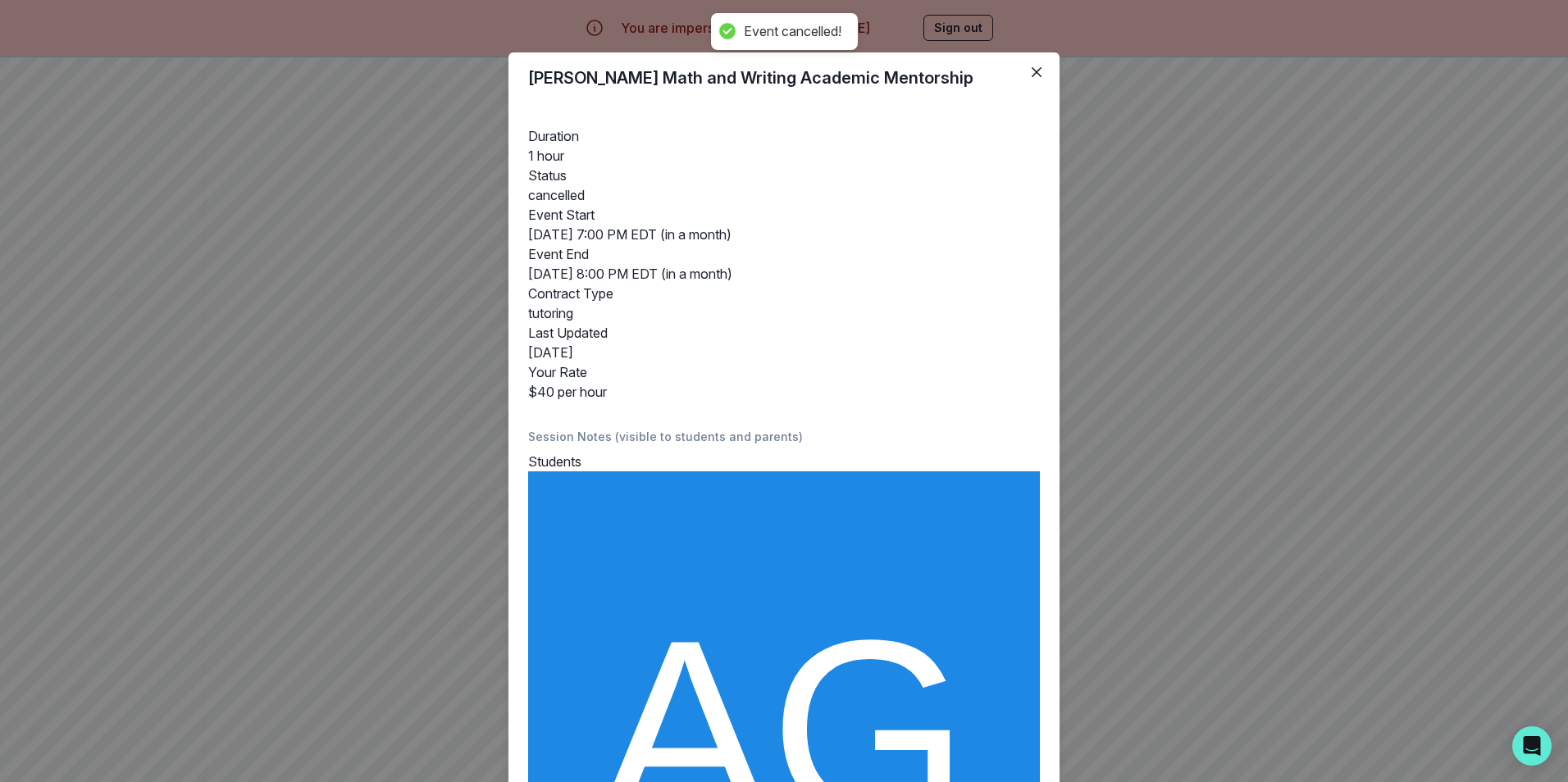
click at [310, 363] on div "[PERSON_NAME] Math and Writing Academic Mentorship Duration 1 hour Status cance…" at bounding box center [784, 391] width 1568 height 782
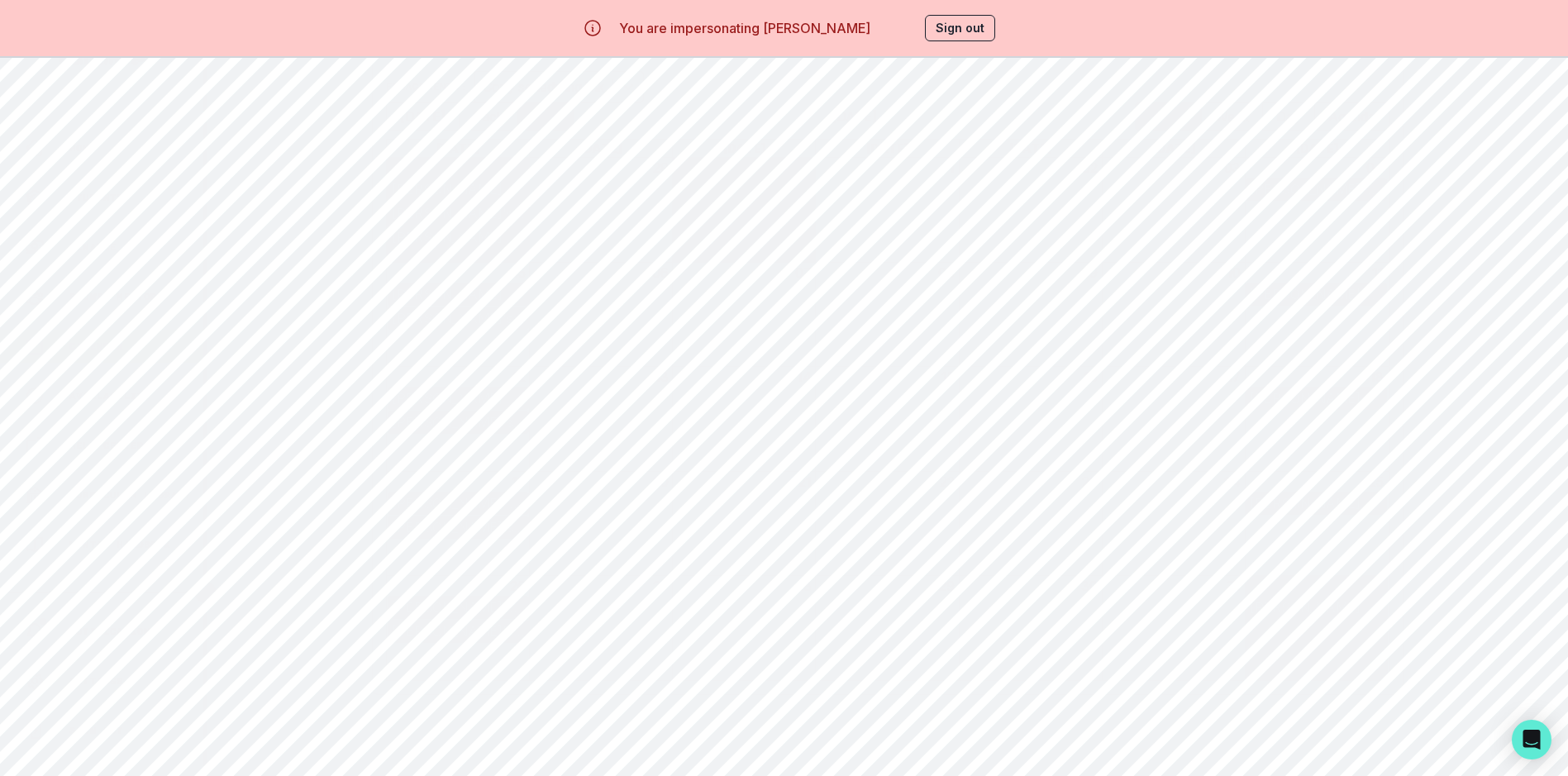
click at [553, 120] on button "Next" at bounding box center [545, 116] width 57 height 28
click at [498, 117] on button "Back" at bounding box center [487, 116] width 58 height 28
click at [977, 22] on button "Sign out" at bounding box center [960, 28] width 70 height 26
